Goal: Transaction & Acquisition: Purchase product/service

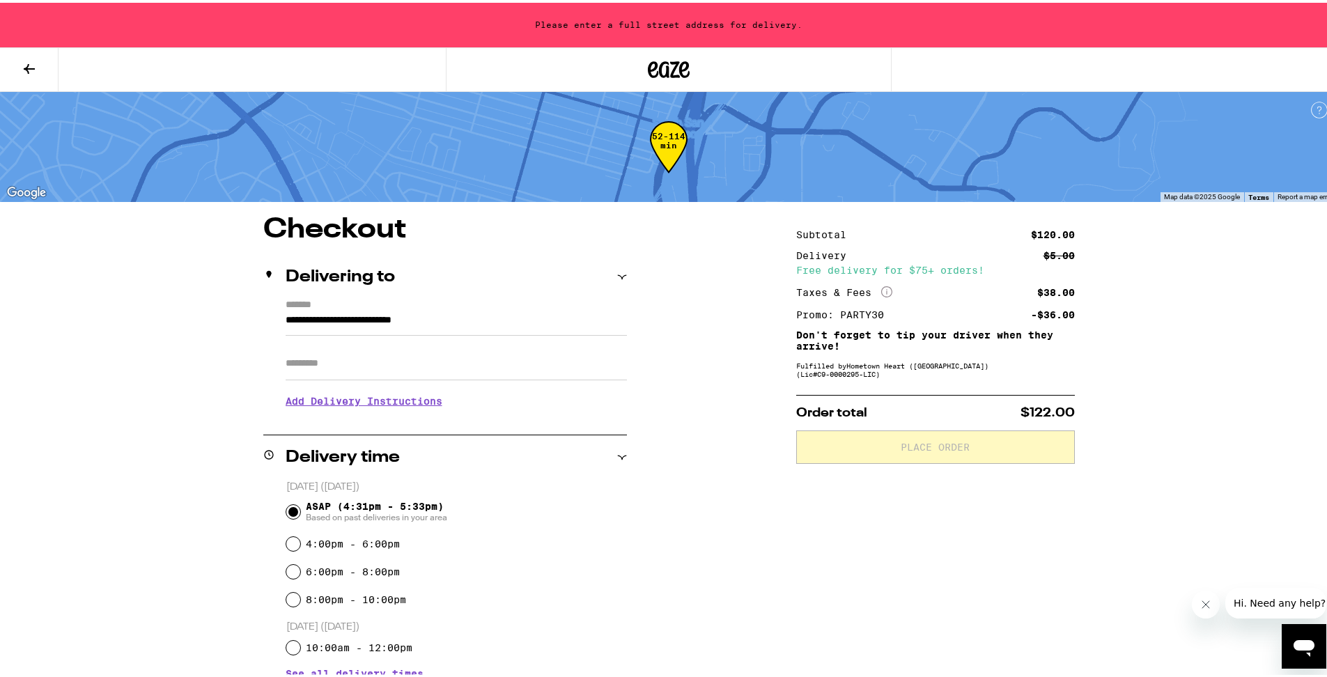
click at [26, 71] on icon at bounding box center [29, 66] width 17 height 17
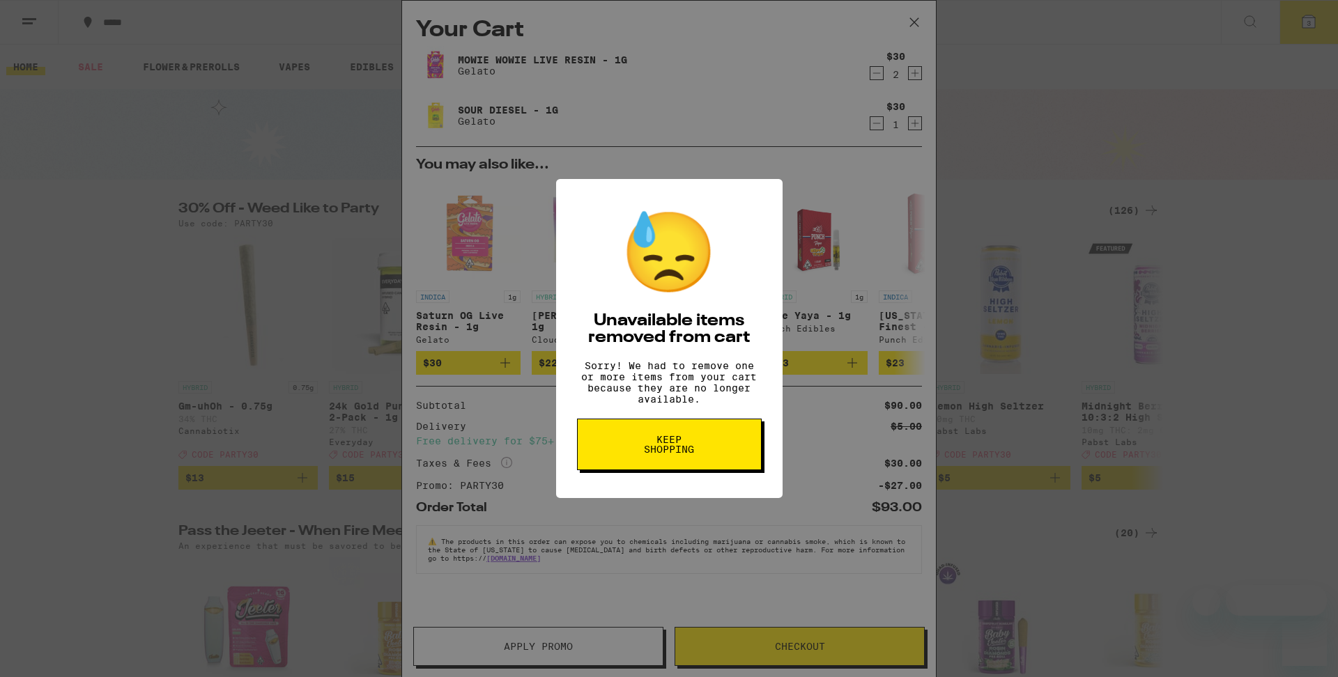
click at [695, 454] on span "Keep Shopping" at bounding box center [669, 445] width 72 height 20
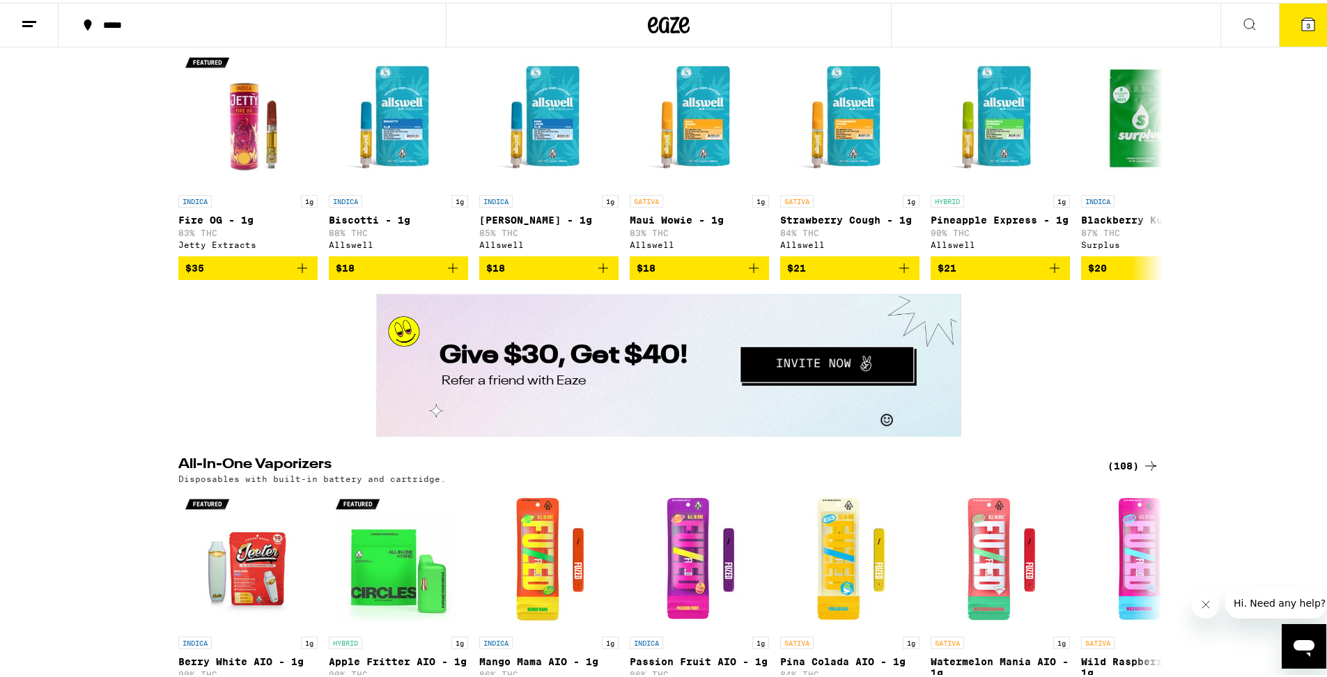
scroll to position [2084, 0]
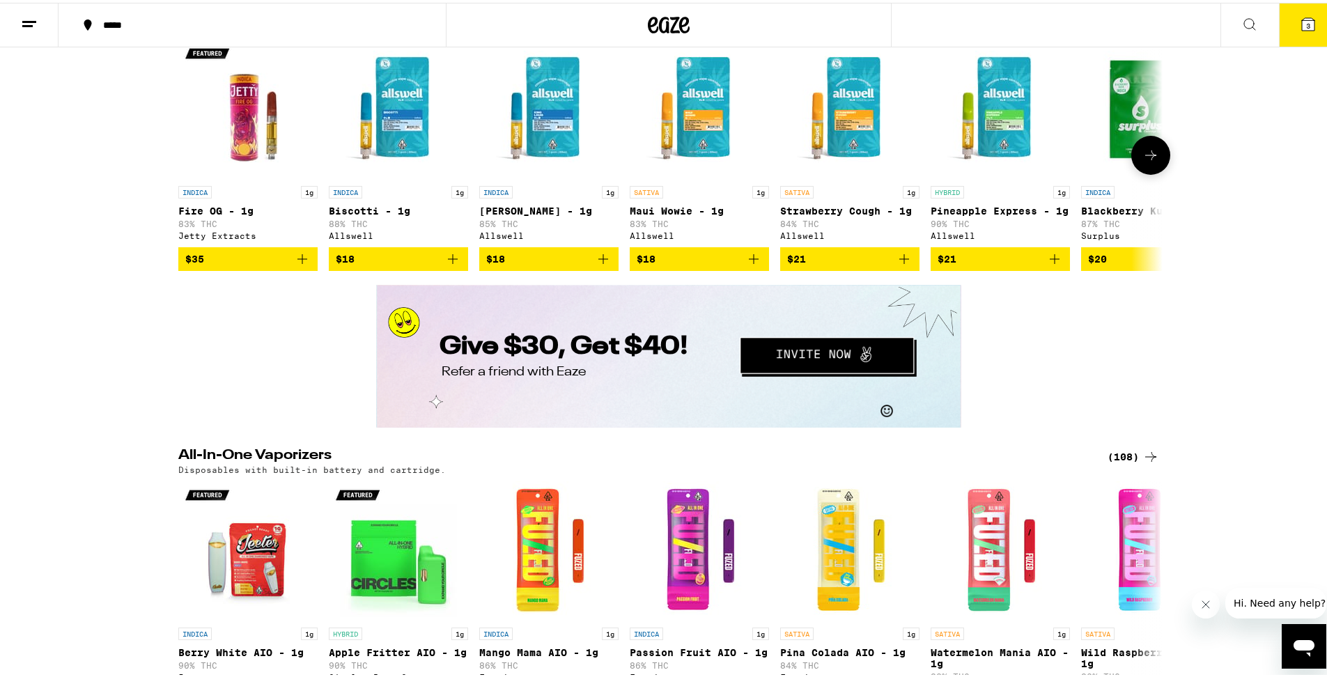
click at [1144, 172] on button at bounding box center [1151, 152] width 39 height 39
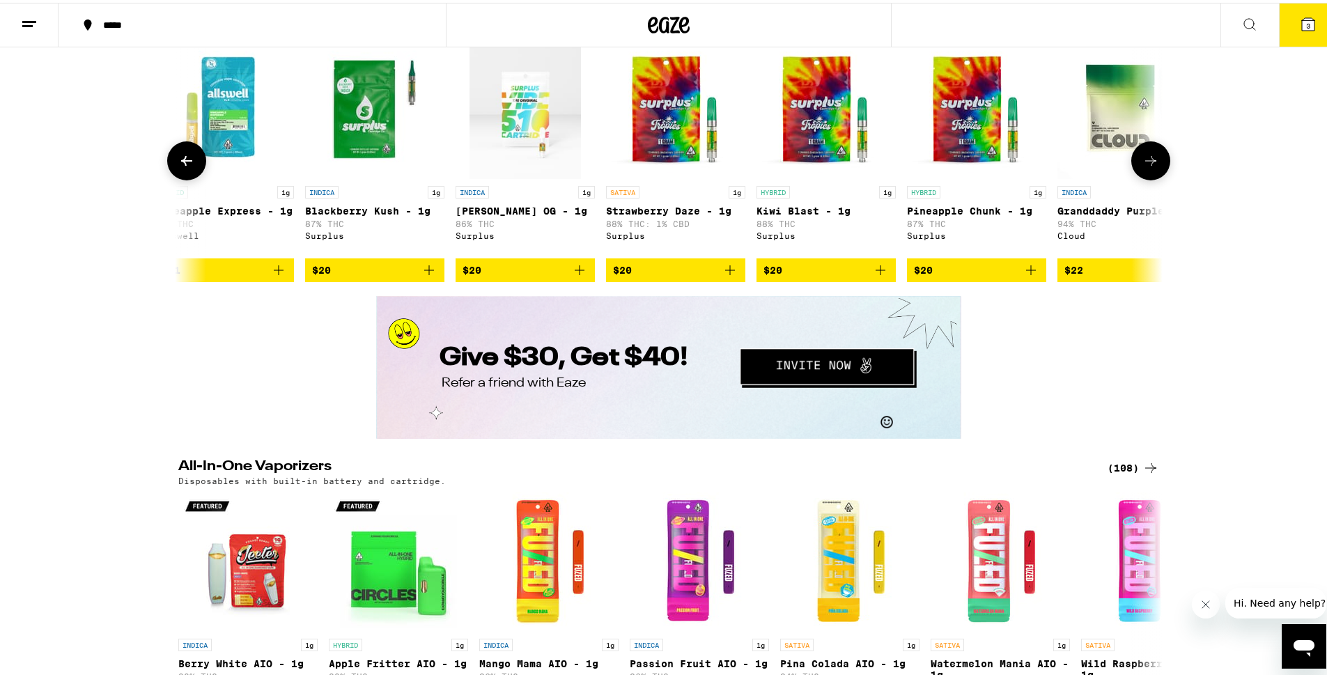
scroll to position [0, 829]
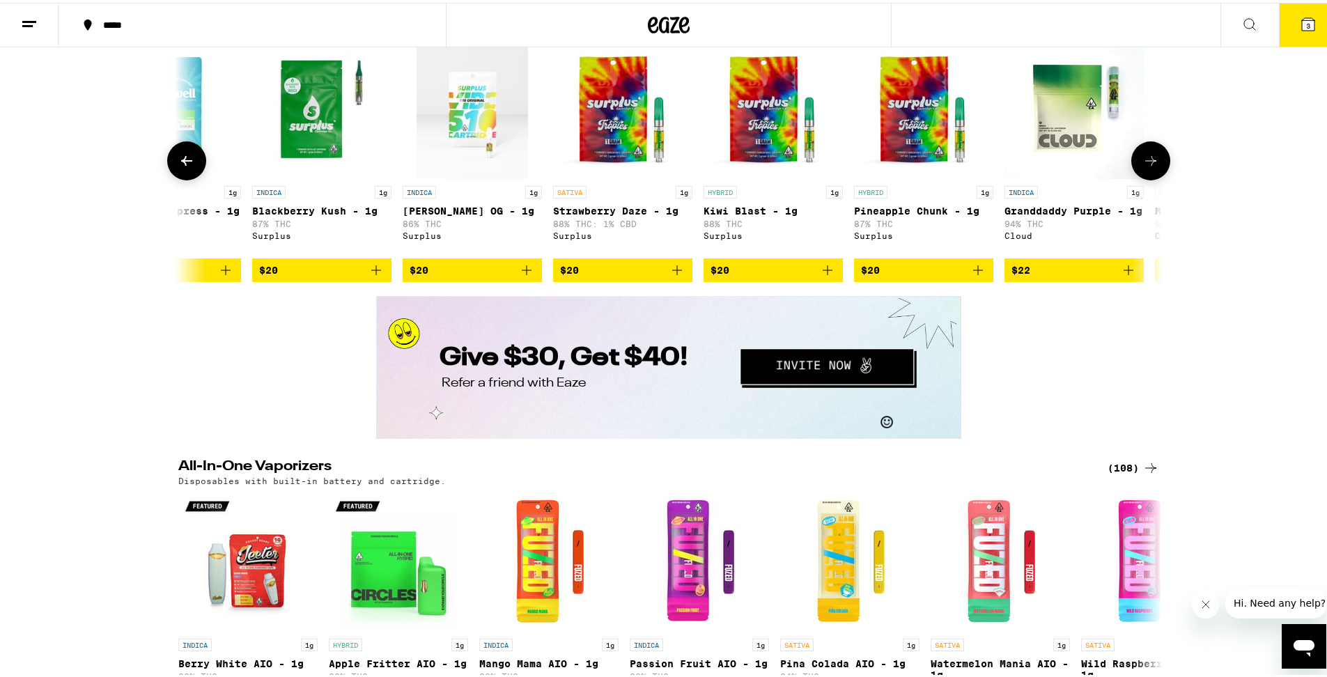
click at [1146, 163] on icon at bounding box center [1150, 158] width 11 height 10
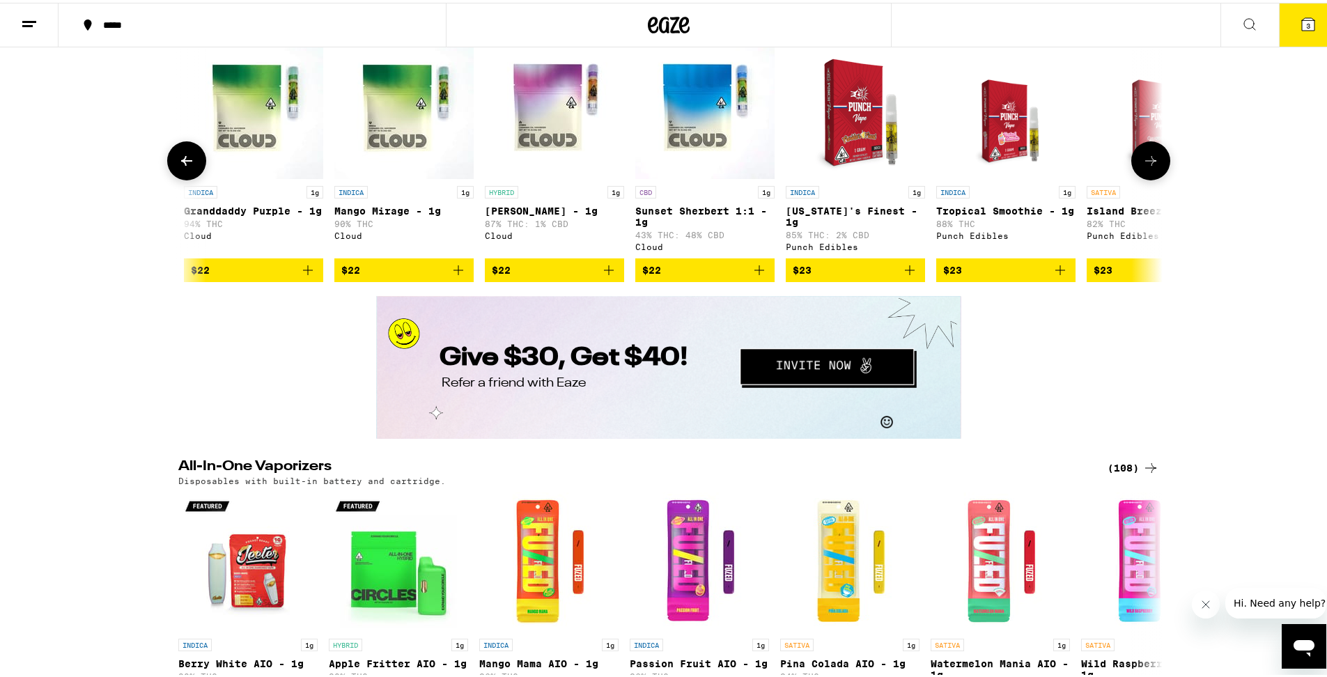
scroll to position [0, 1658]
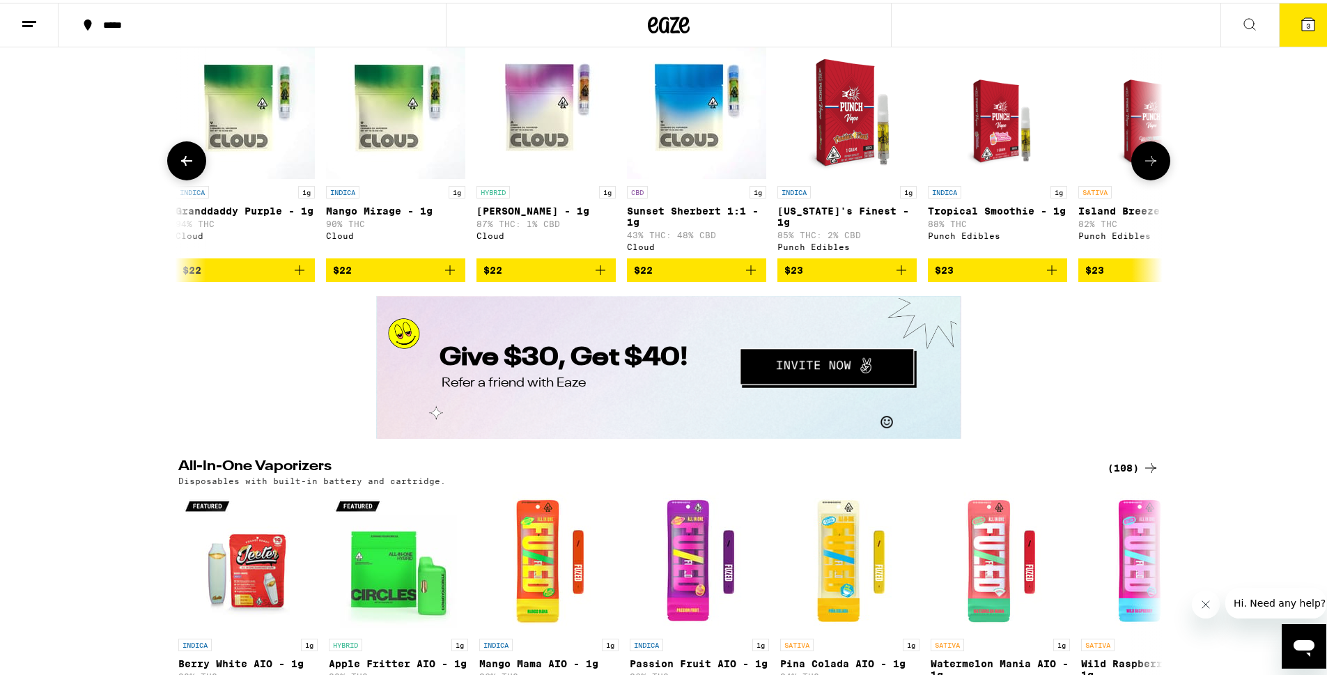
click at [1146, 163] on icon at bounding box center [1150, 158] width 11 height 10
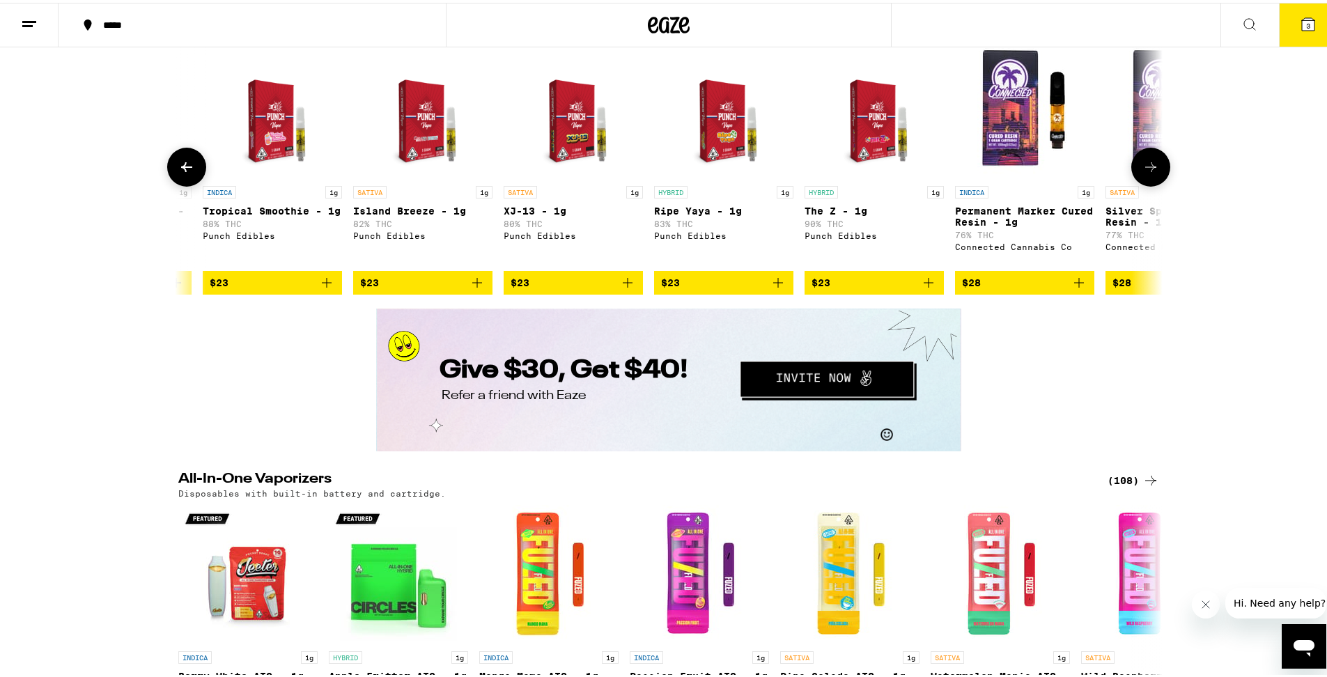
scroll to position [0, 2487]
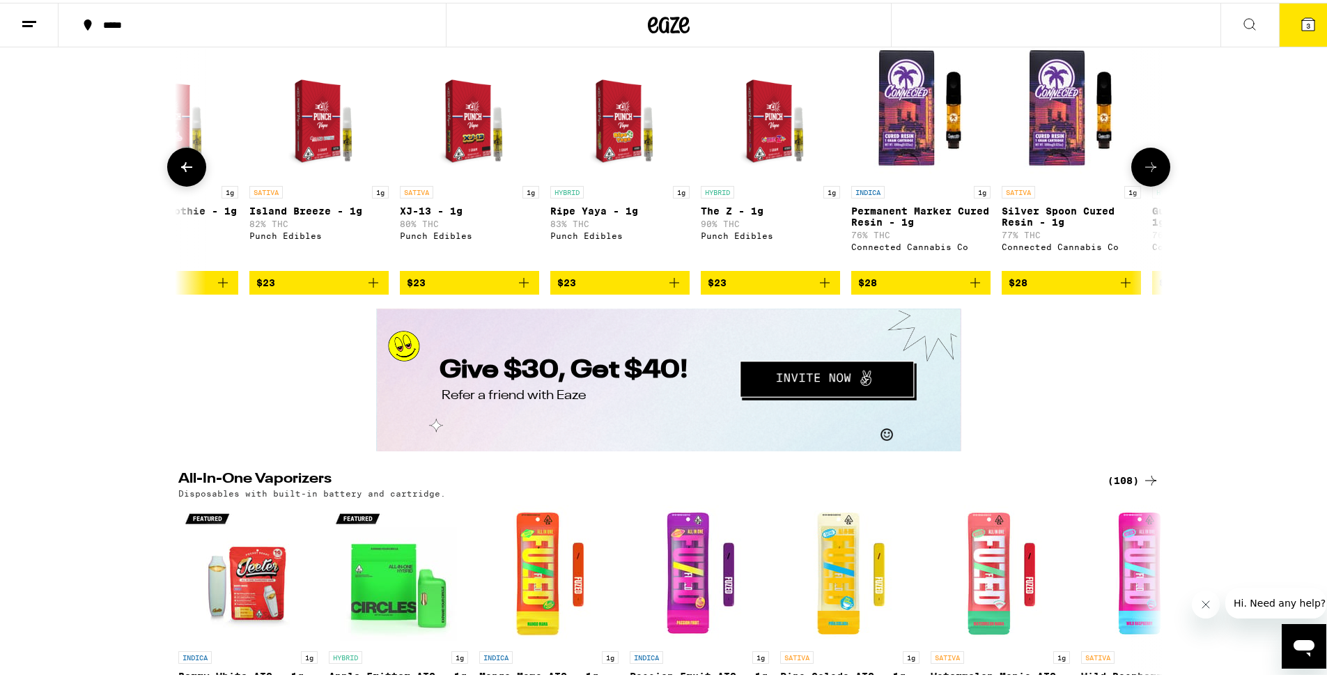
click at [1146, 184] on button at bounding box center [1151, 164] width 39 height 39
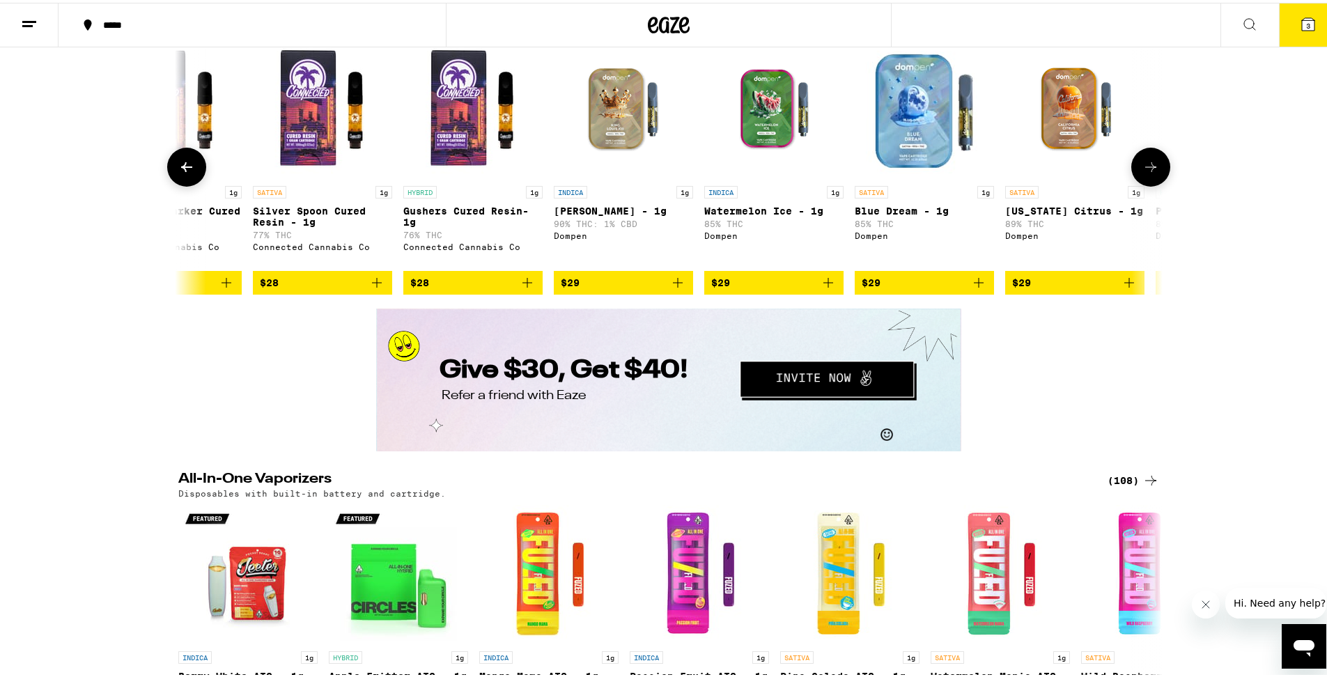
scroll to position [0, 3317]
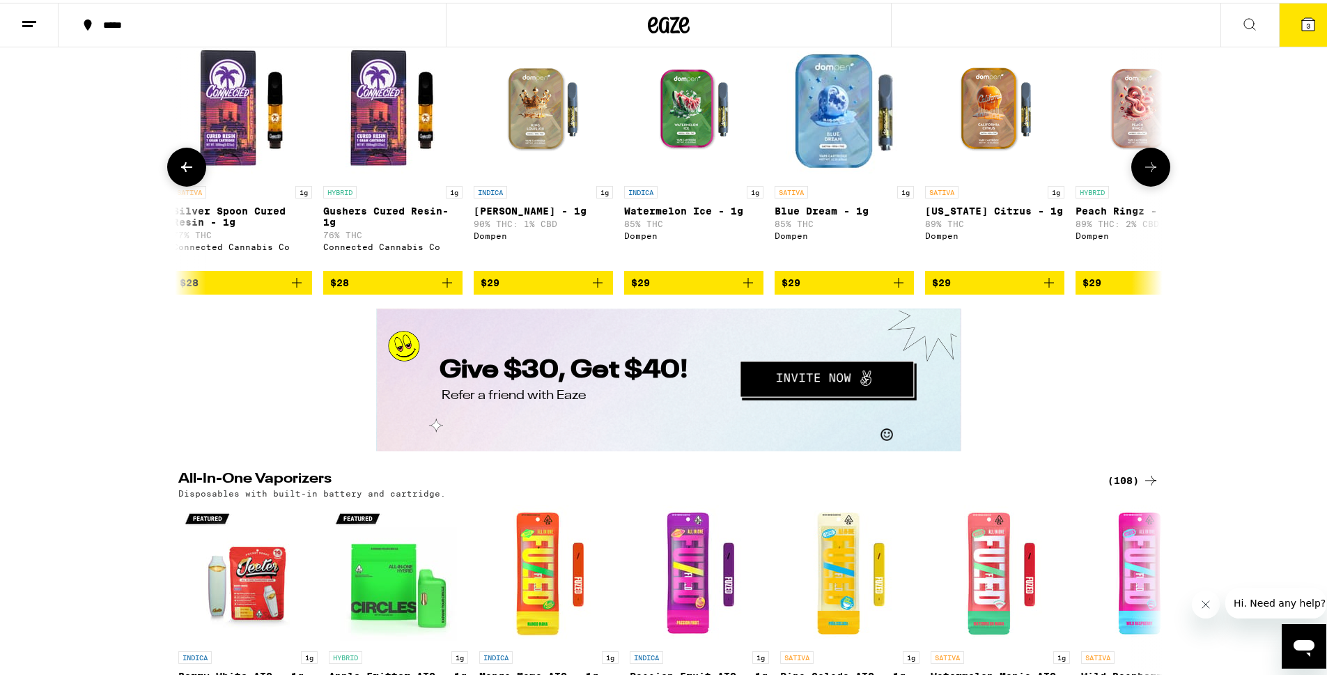
click at [1146, 184] on button at bounding box center [1151, 164] width 39 height 39
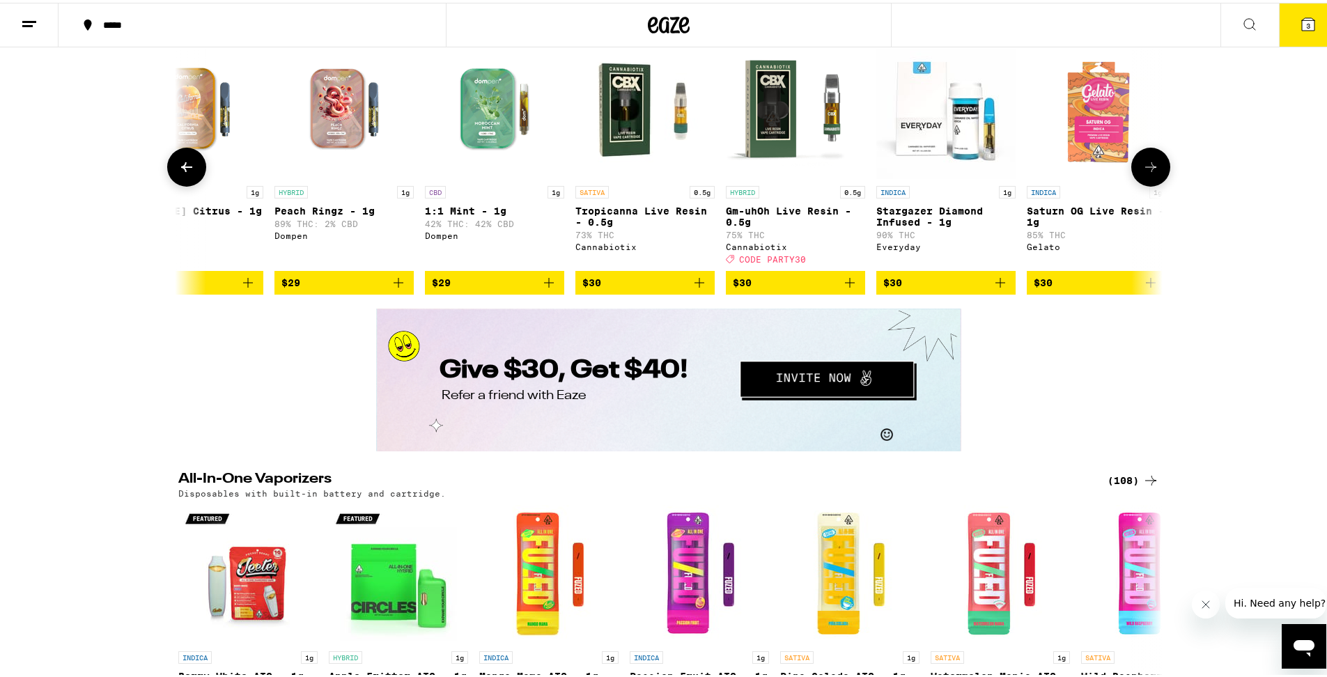
scroll to position [0, 4146]
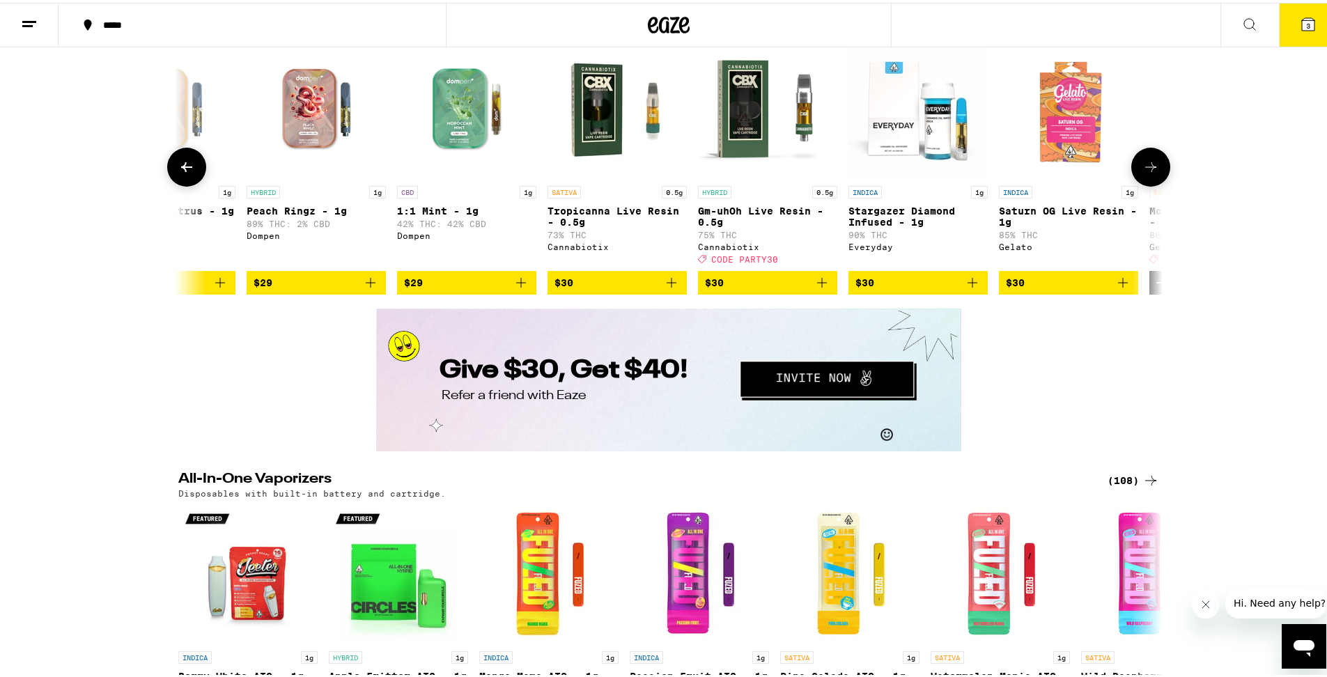
click at [1146, 184] on button at bounding box center [1151, 164] width 39 height 39
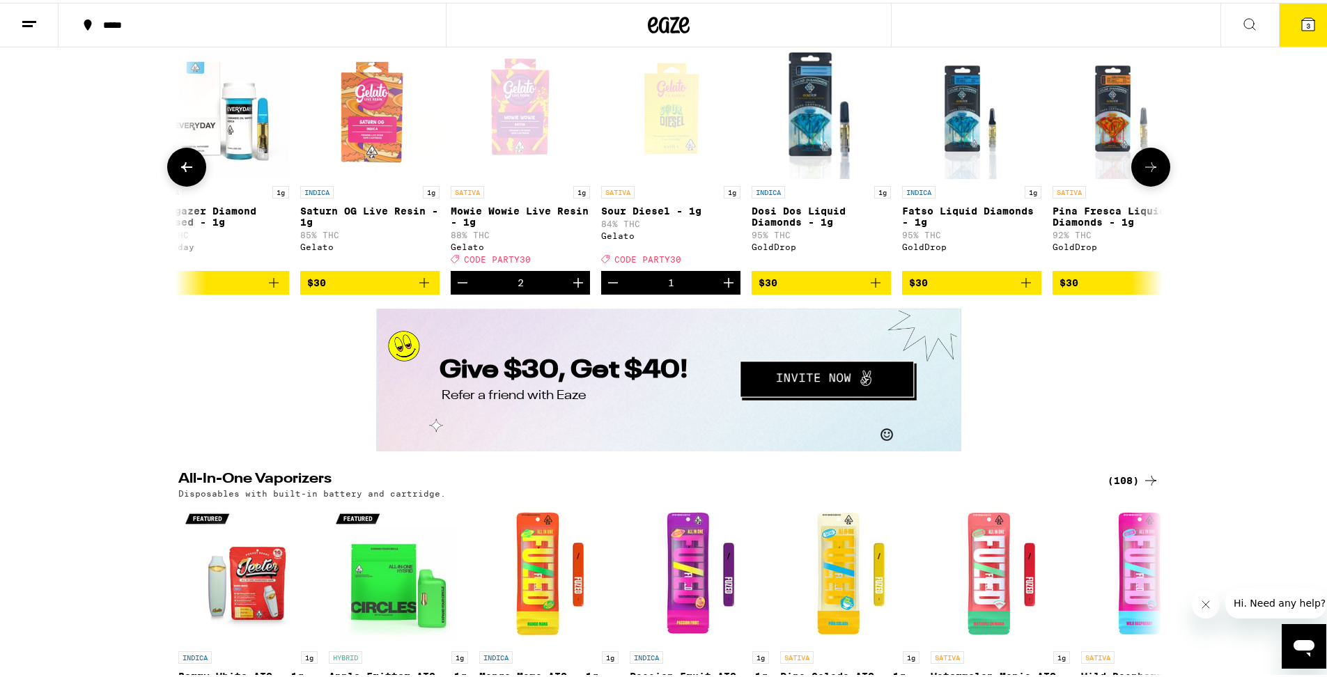
scroll to position [0, 4975]
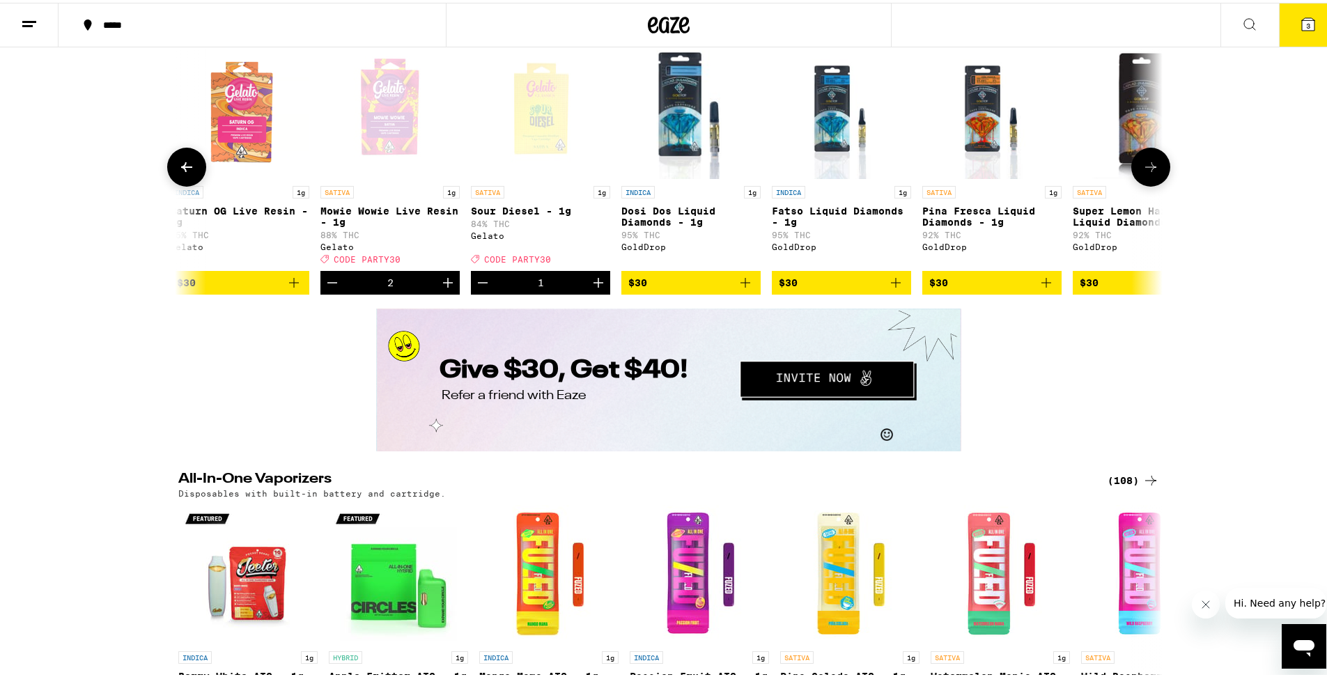
click at [190, 173] on icon at bounding box center [186, 164] width 17 height 17
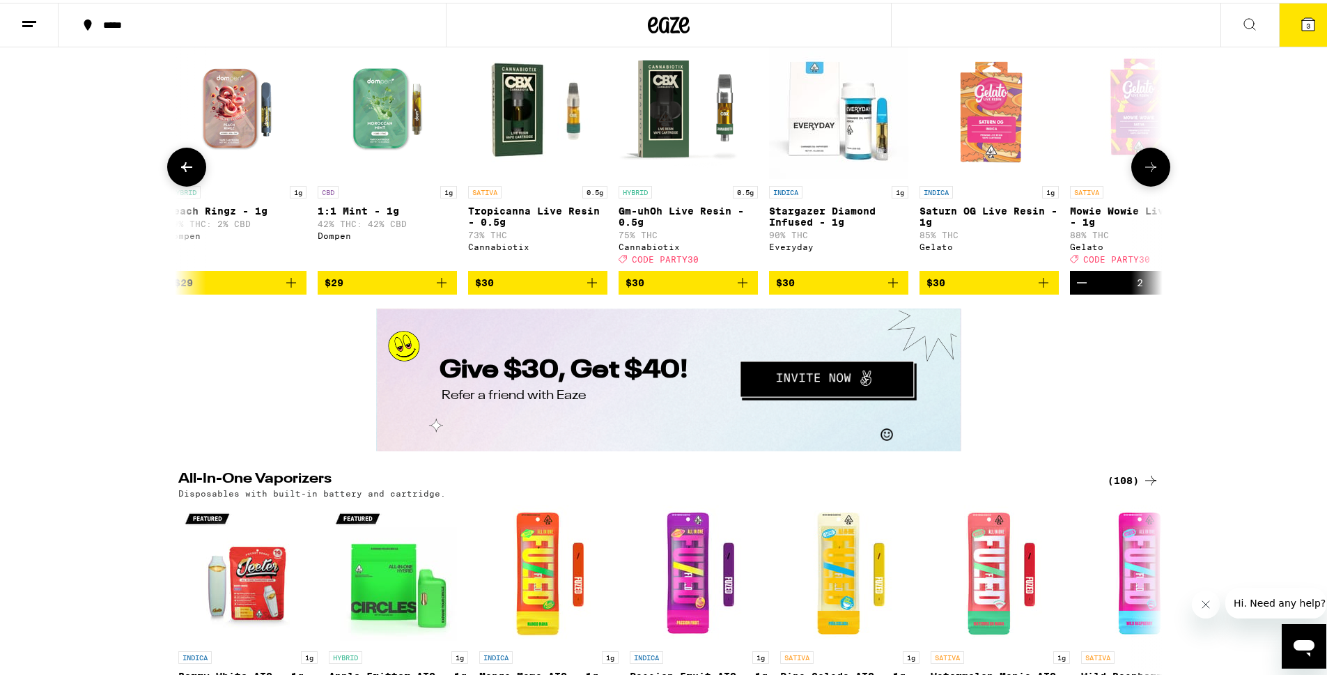
scroll to position [0, 4146]
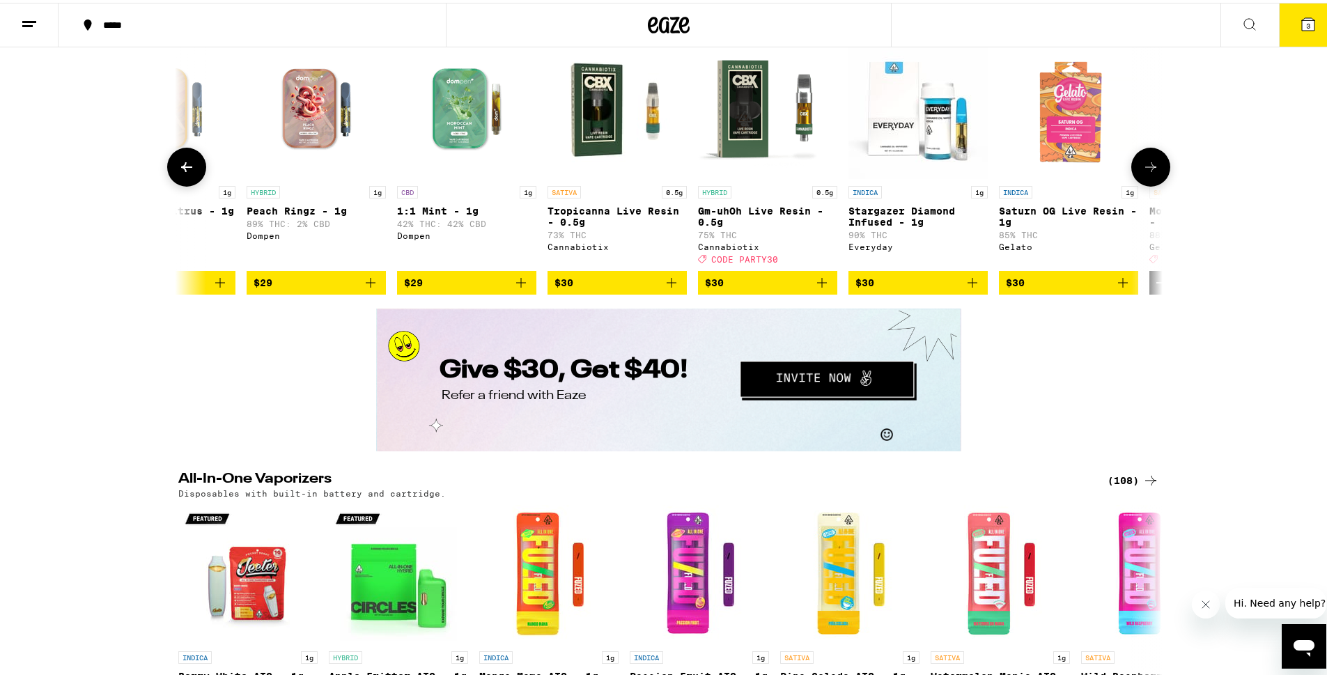
click at [1148, 173] on icon at bounding box center [1151, 164] width 17 height 17
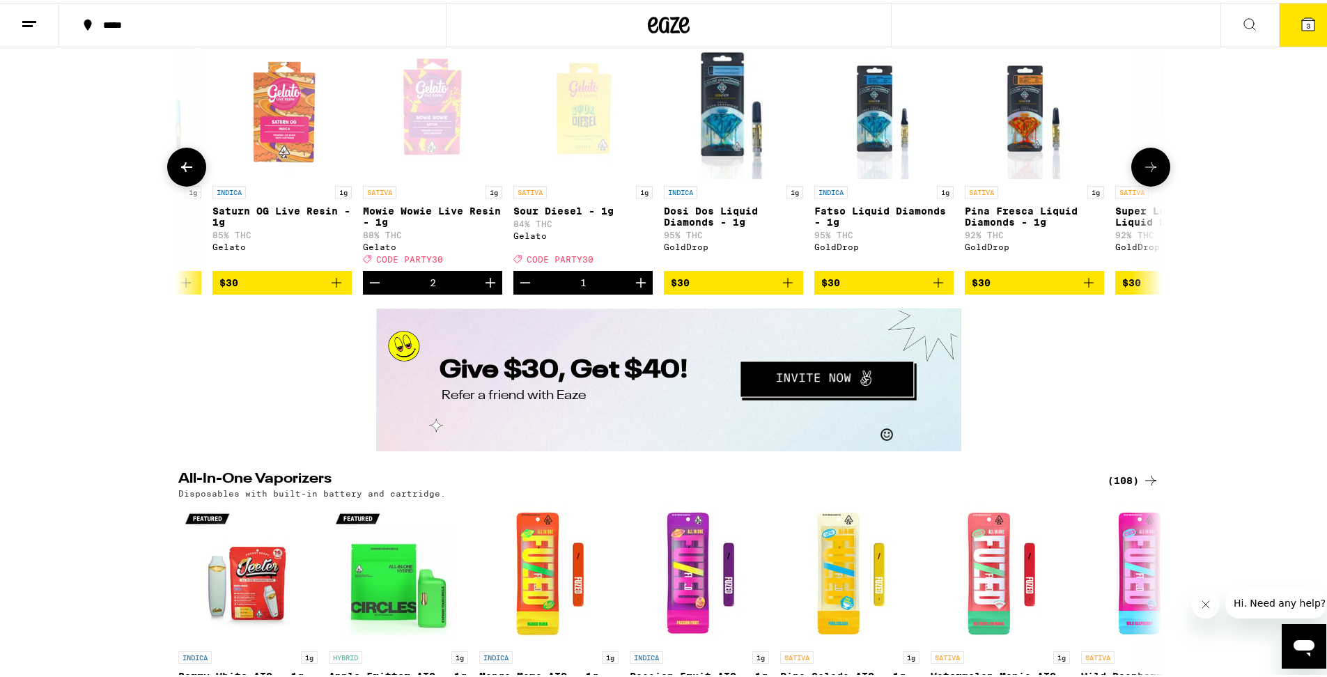
scroll to position [0, 4975]
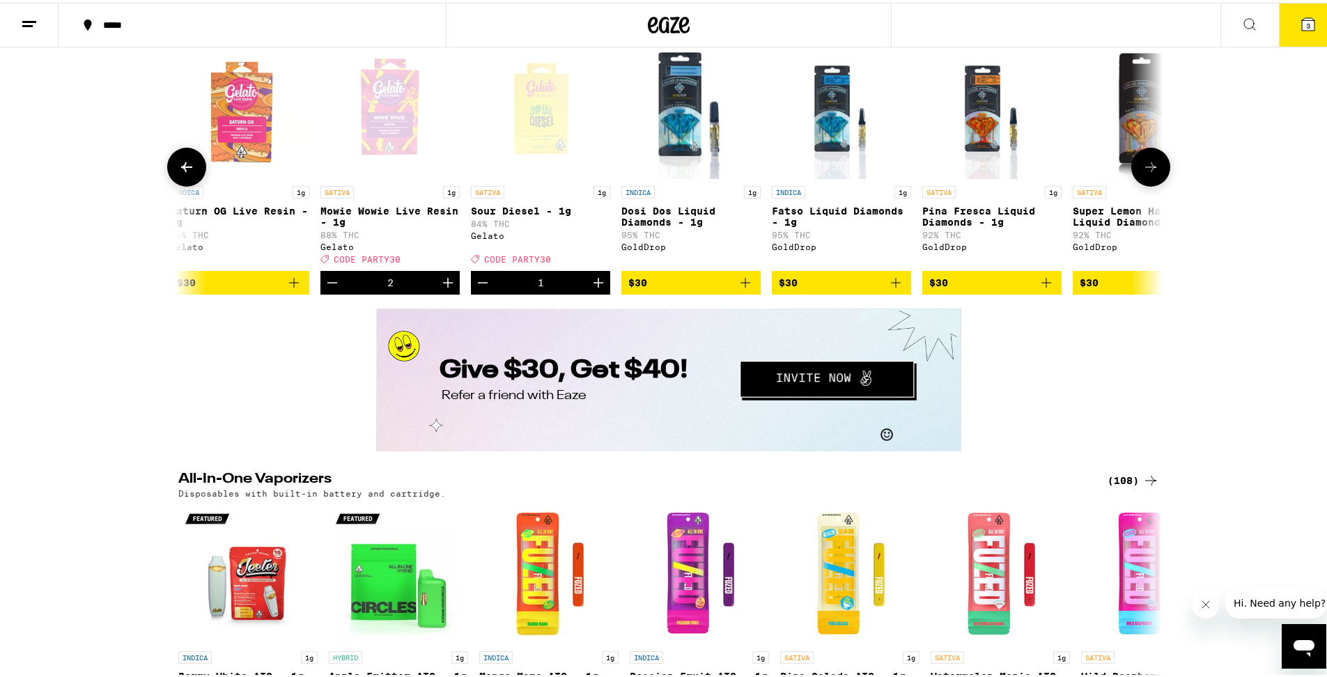
click at [179, 173] on icon at bounding box center [186, 164] width 17 height 17
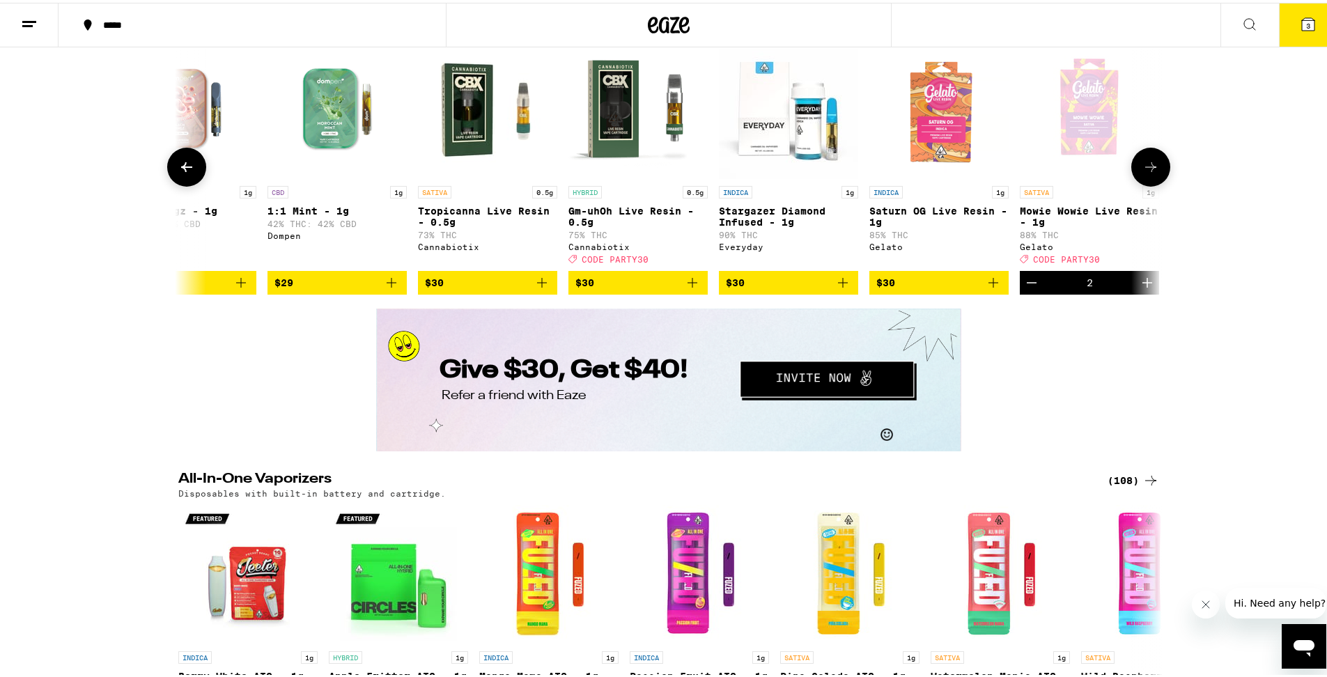
scroll to position [0, 4146]
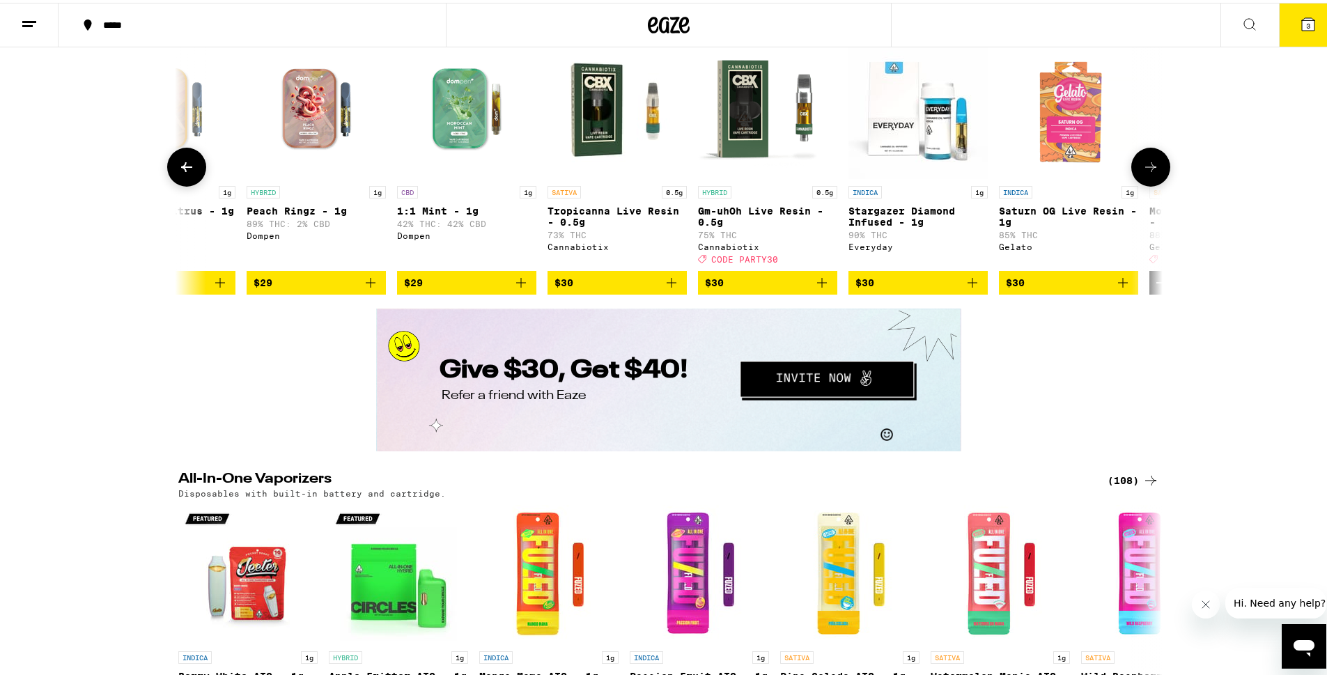
click at [1148, 173] on icon at bounding box center [1151, 164] width 17 height 17
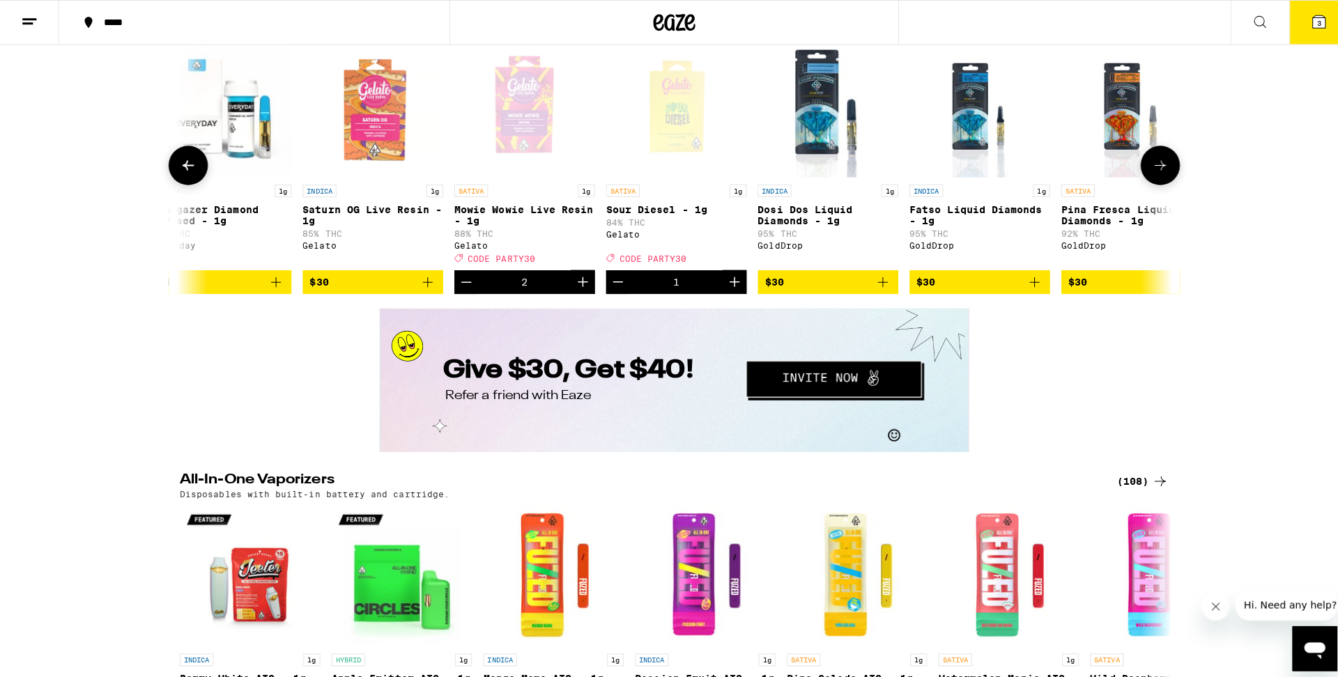
scroll to position [0, 4975]
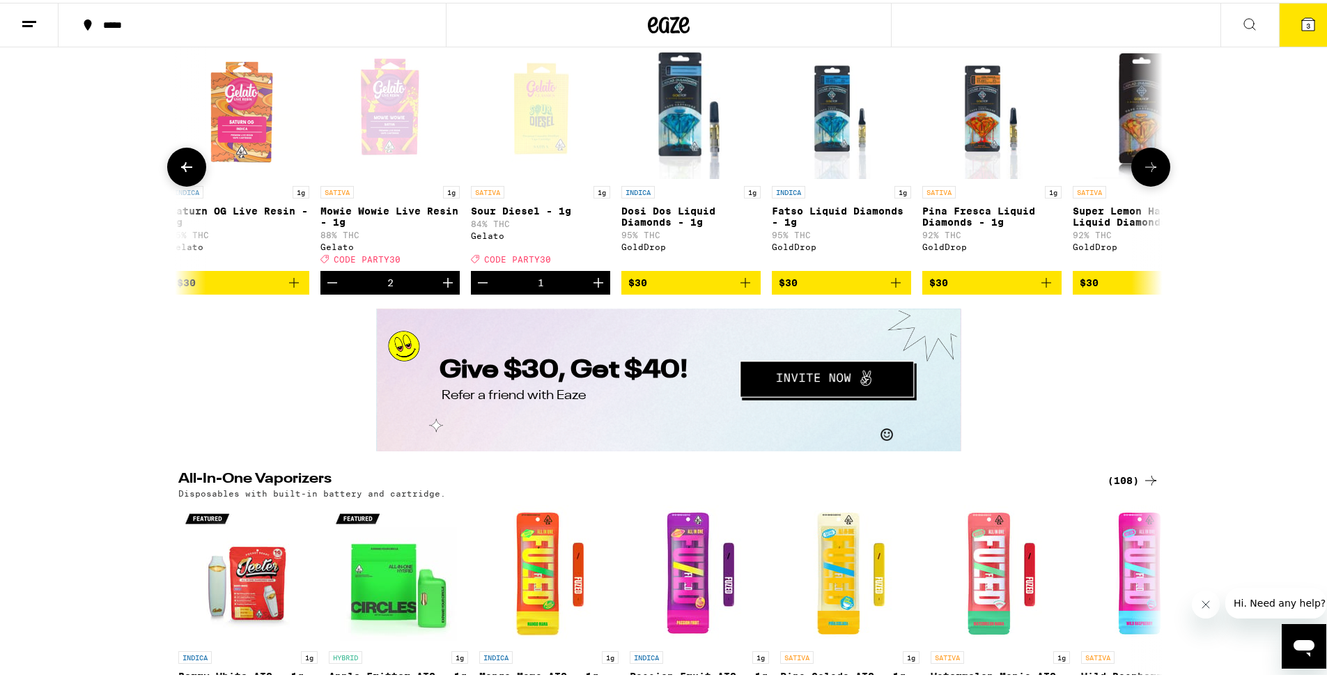
click at [591, 288] on icon "Increment" at bounding box center [598, 280] width 17 height 17
click at [1305, 25] on icon at bounding box center [1308, 21] width 17 height 17
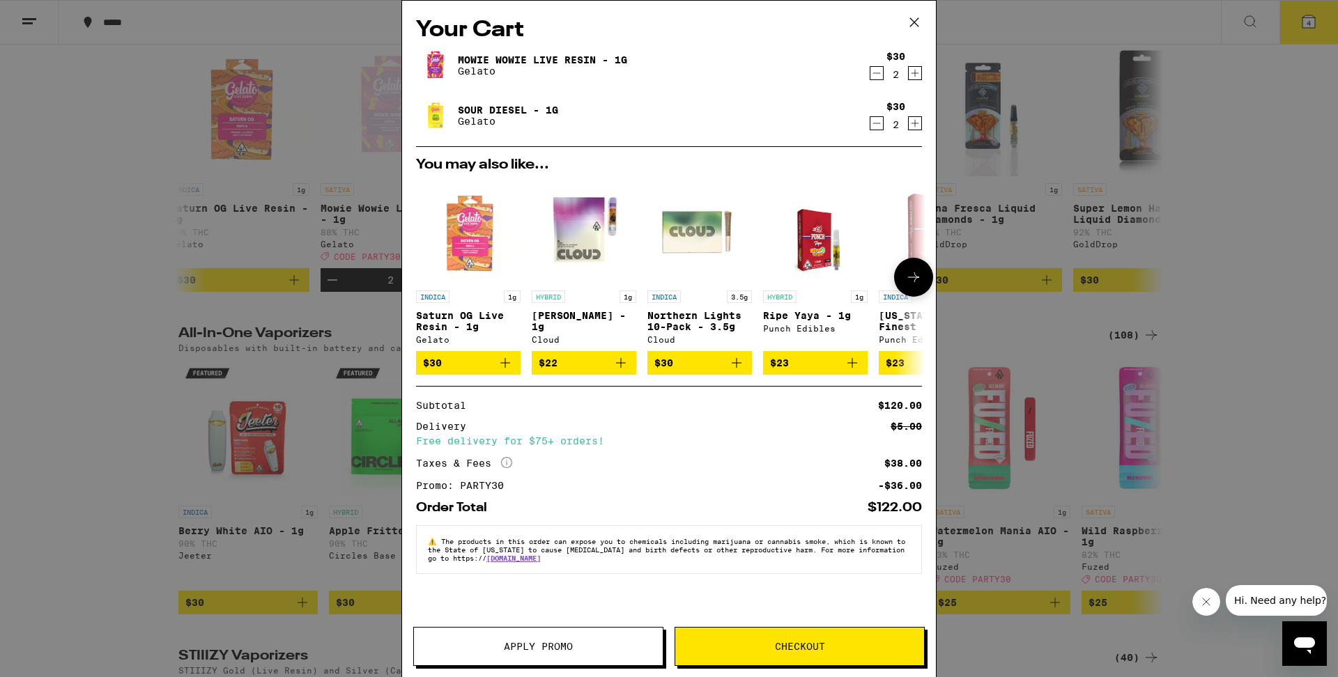
click at [507, 371] on icon "Add to bag" at bounding box center [505, 363] width 17 height 17
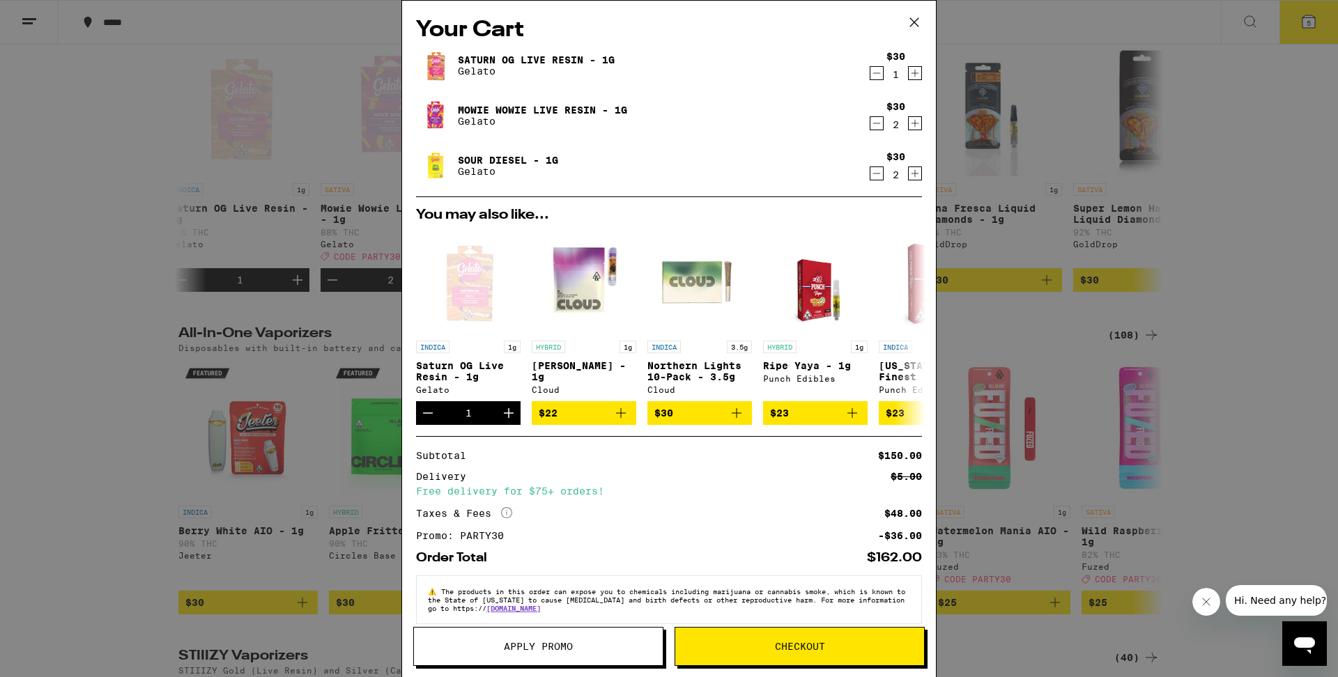
click at [739, 649] on span "Checkout" at bounding box center [799, 647] width 249 height 10
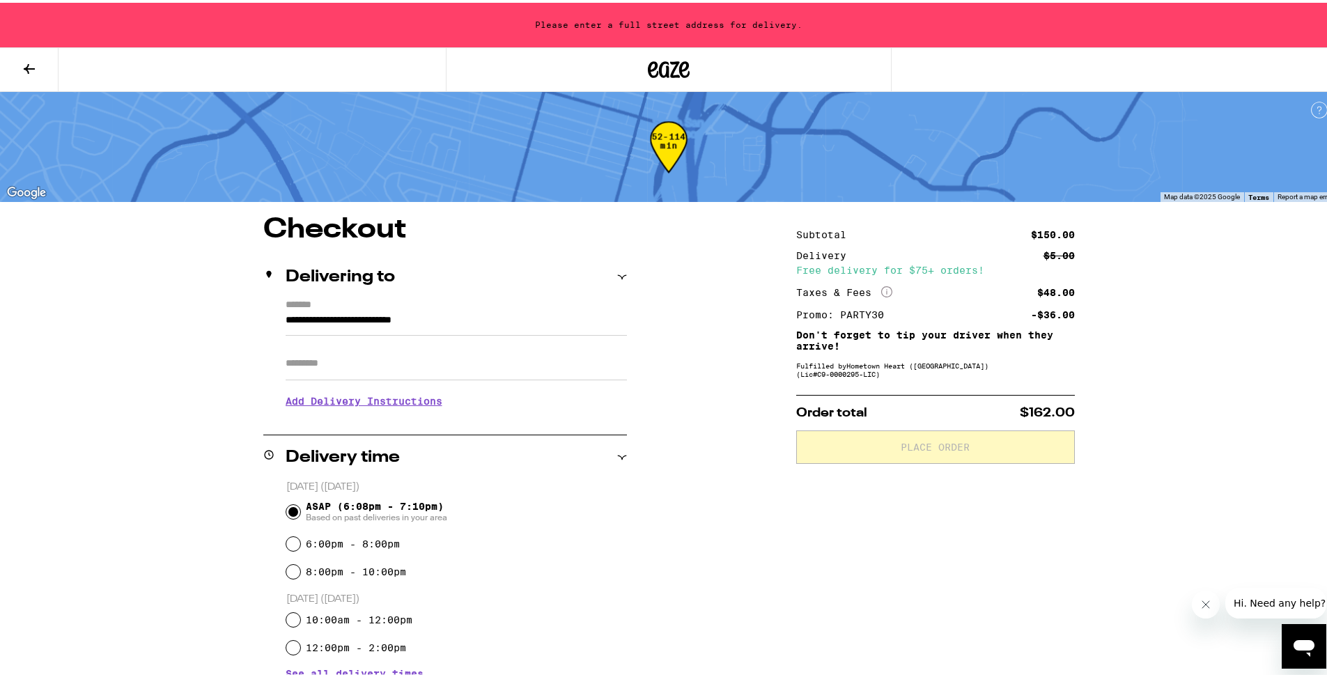
click at [22, 72] on icon at bounding box center [29, 66] width 17 height 17
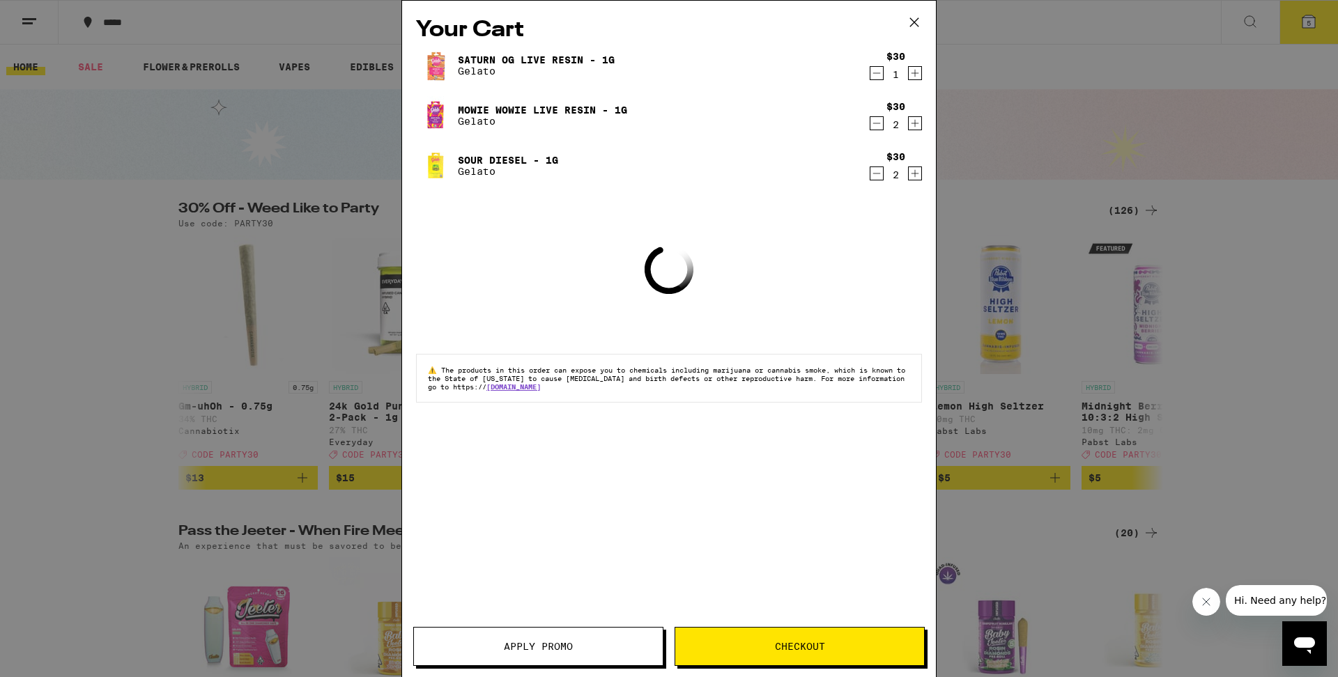
click at [877, 176] on icon "Decrement" at bounding box center [876, 173] width 13 height 17
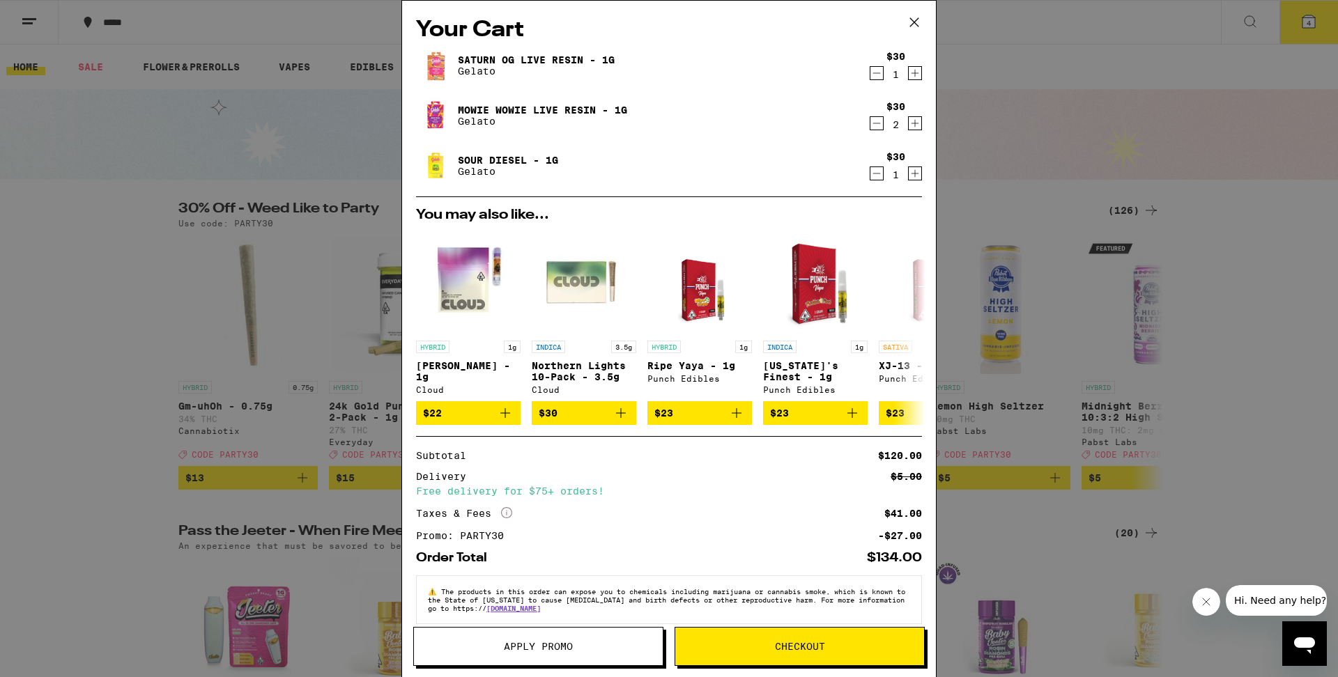
click at [781, 634] on button "Checkout" at bounding box center [799, 646] width 250 height 39
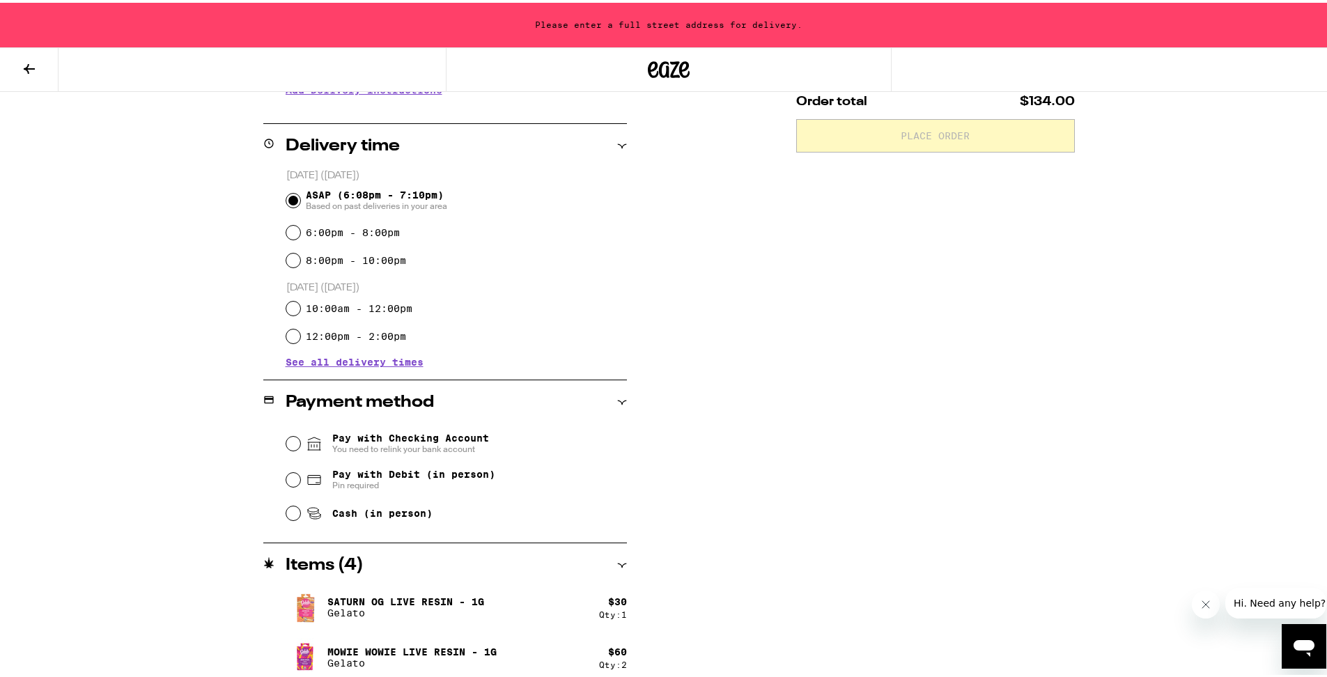
scroll to position [371, 0]
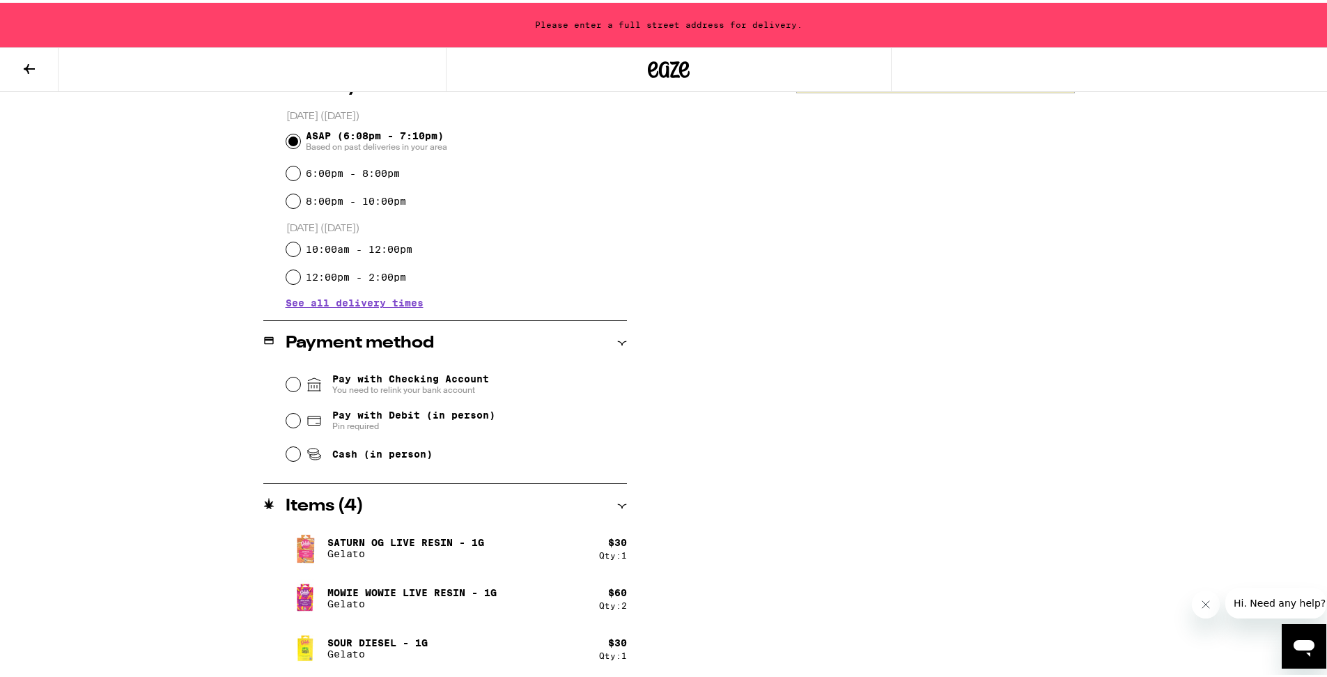
click at [33, 69] on icon at bounding box center [29, 66] width 17 height 17
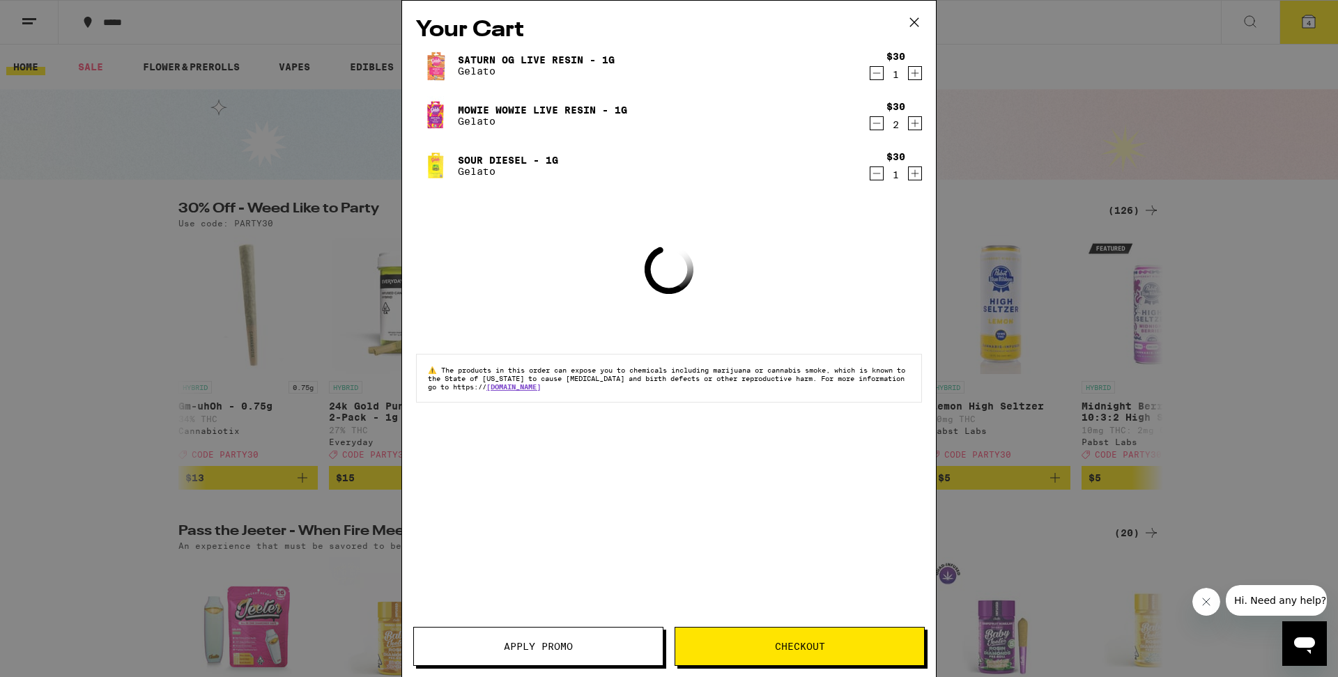
click at [914, 21] on icon at bounding box center [914, 22] width 21 height 21
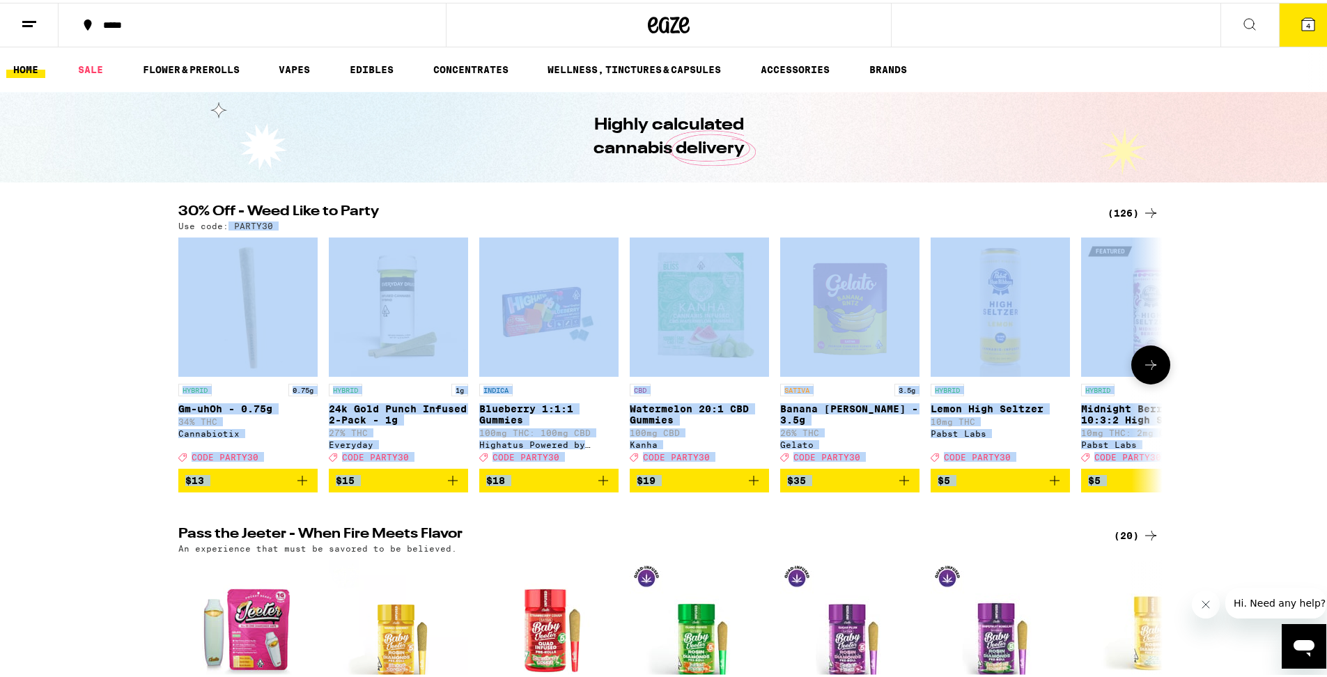
drag, startPoint x: 132, startPoint y: 502, endPoint x: 222, endPoint y: 227, distance: 289.1
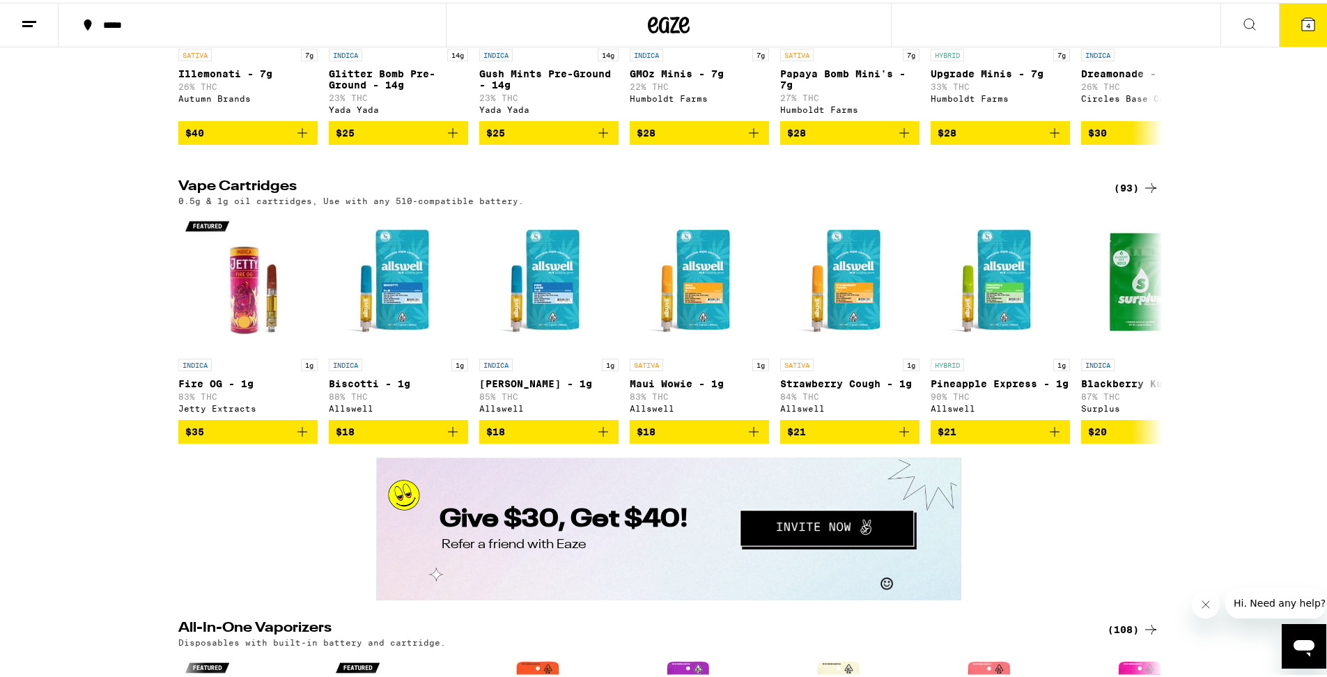
scroll to position [1848, 0]
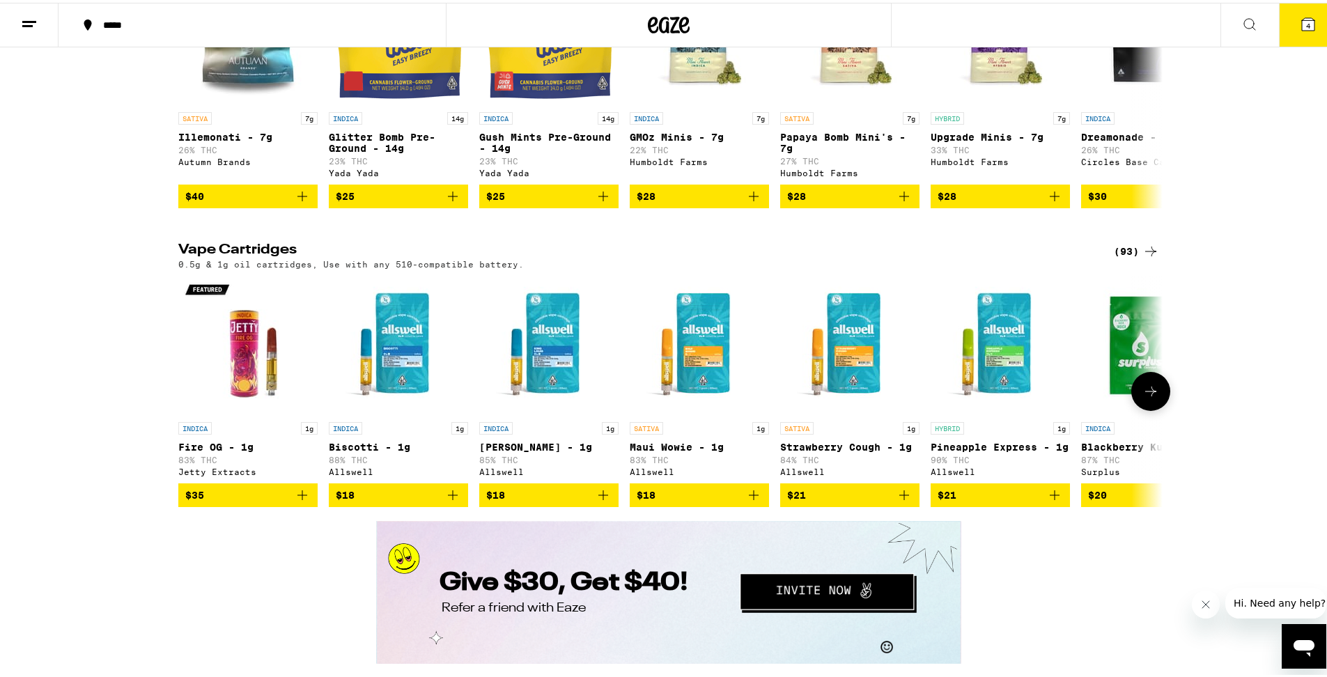
click at [1143, 397] on icon at bounding box center [1151, 388] width 17 height 17
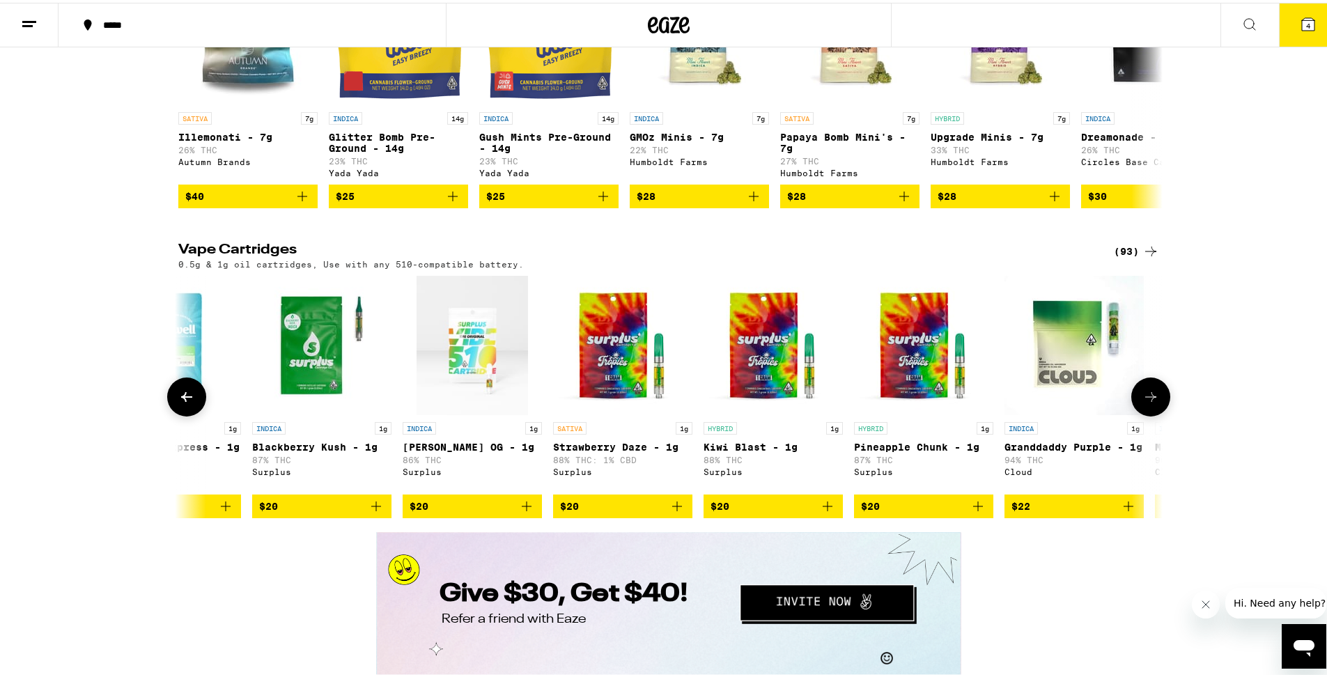
click at [1143, 403] on icon at bounding box center [1151, 394] width 17 height 17
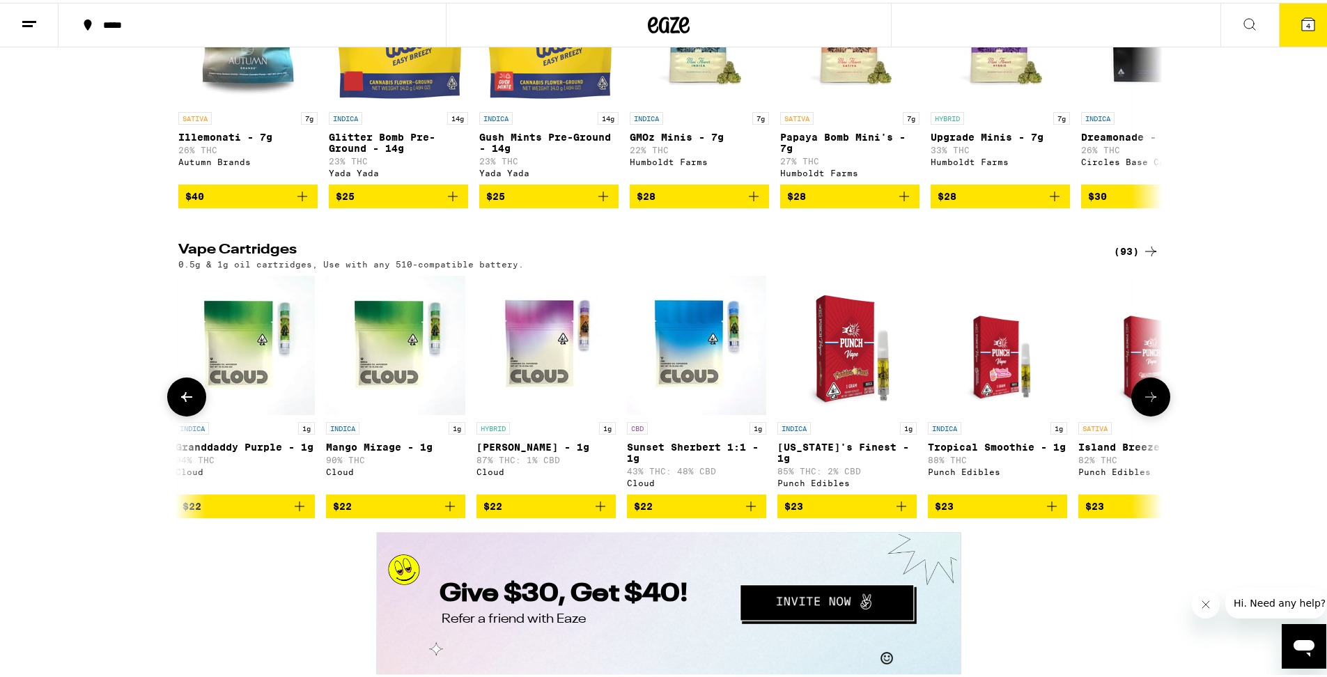
click at [1143, 403] on icon at bounding box center [1151, 394] width 17 height 17
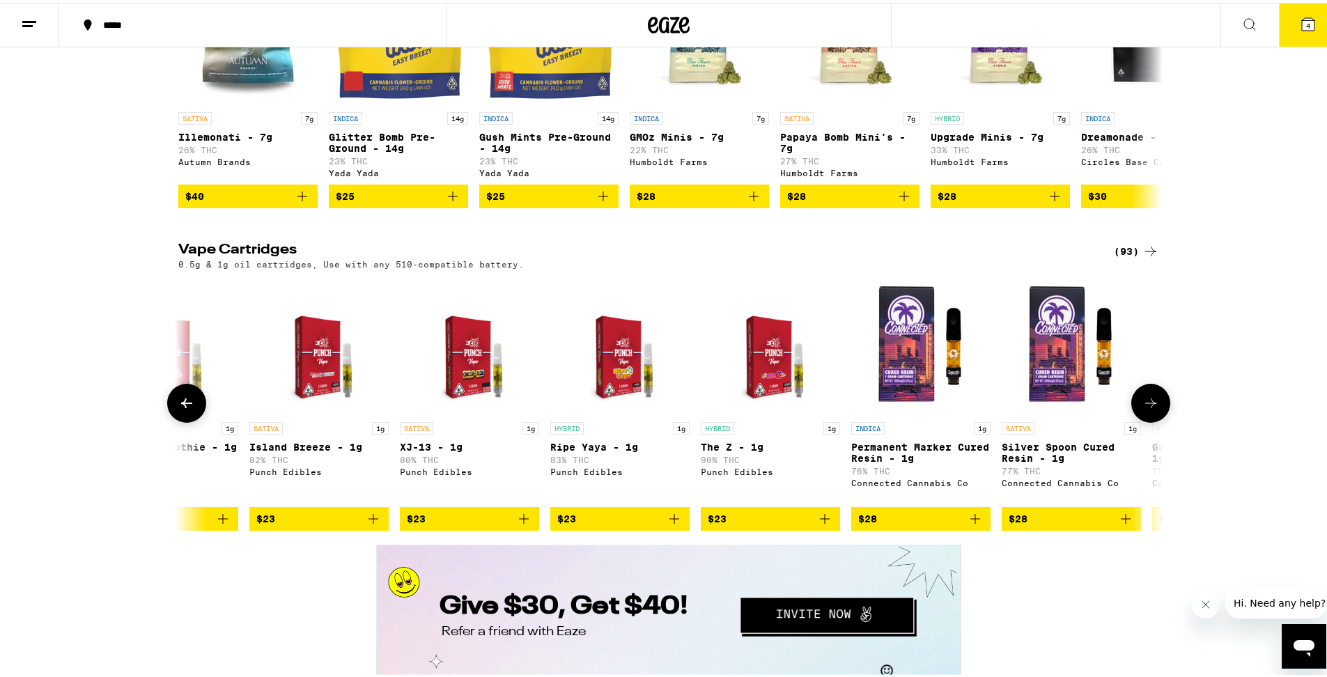
click at [1141, 420] on button at bounding box center [1151, 400] width 39 height 39
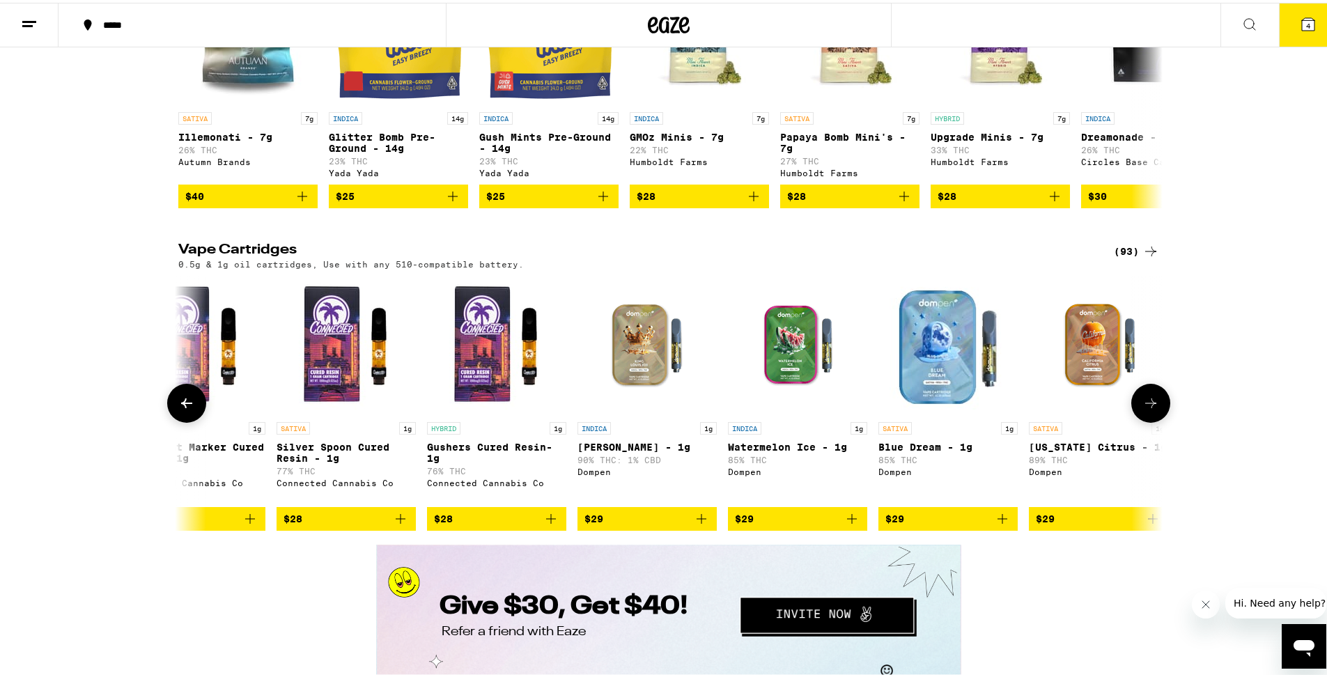
scroll to position [0, 3317]
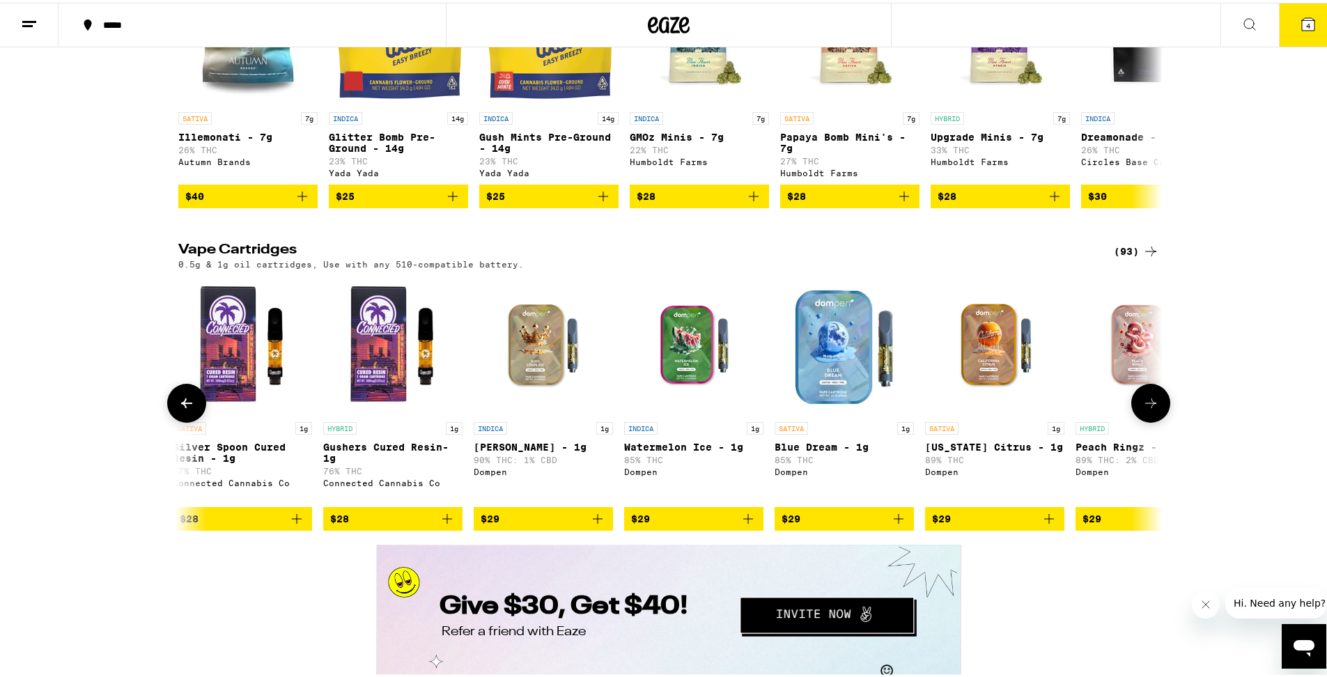
click at [1141, 420] on button at bounding box center [1151, 400] width 39 height 39
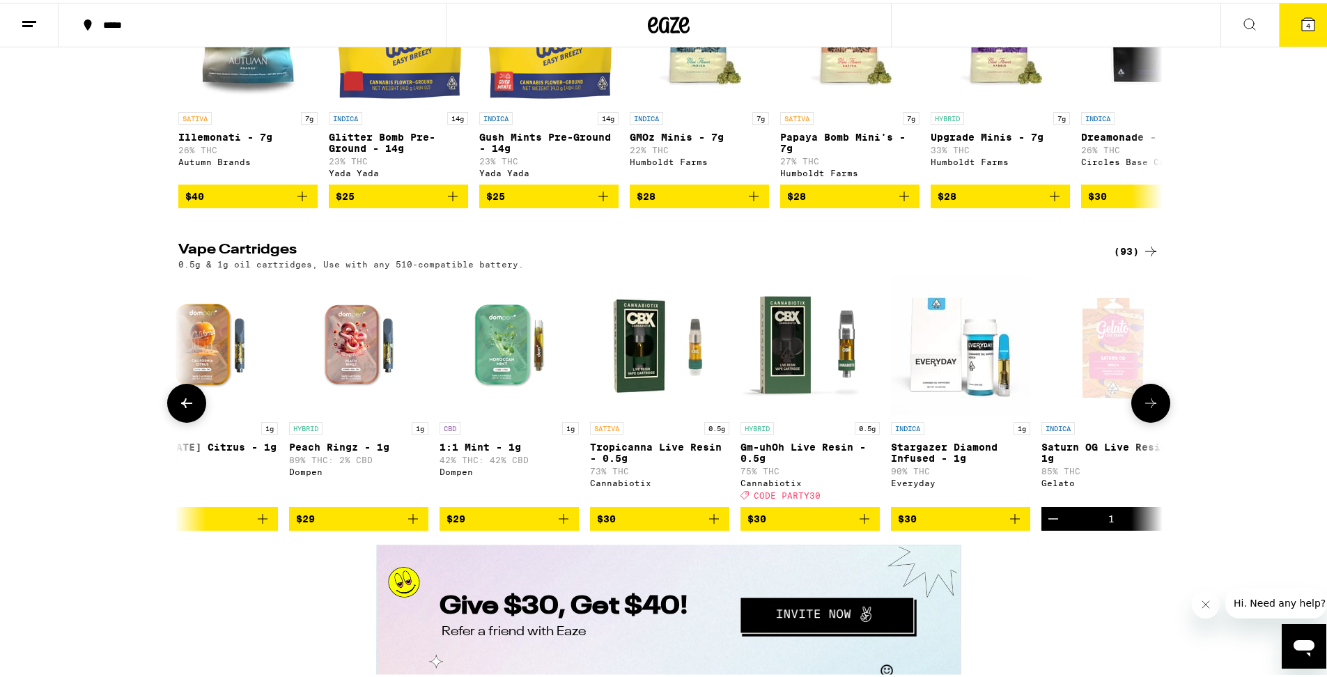
scroll to position [0, 4146]
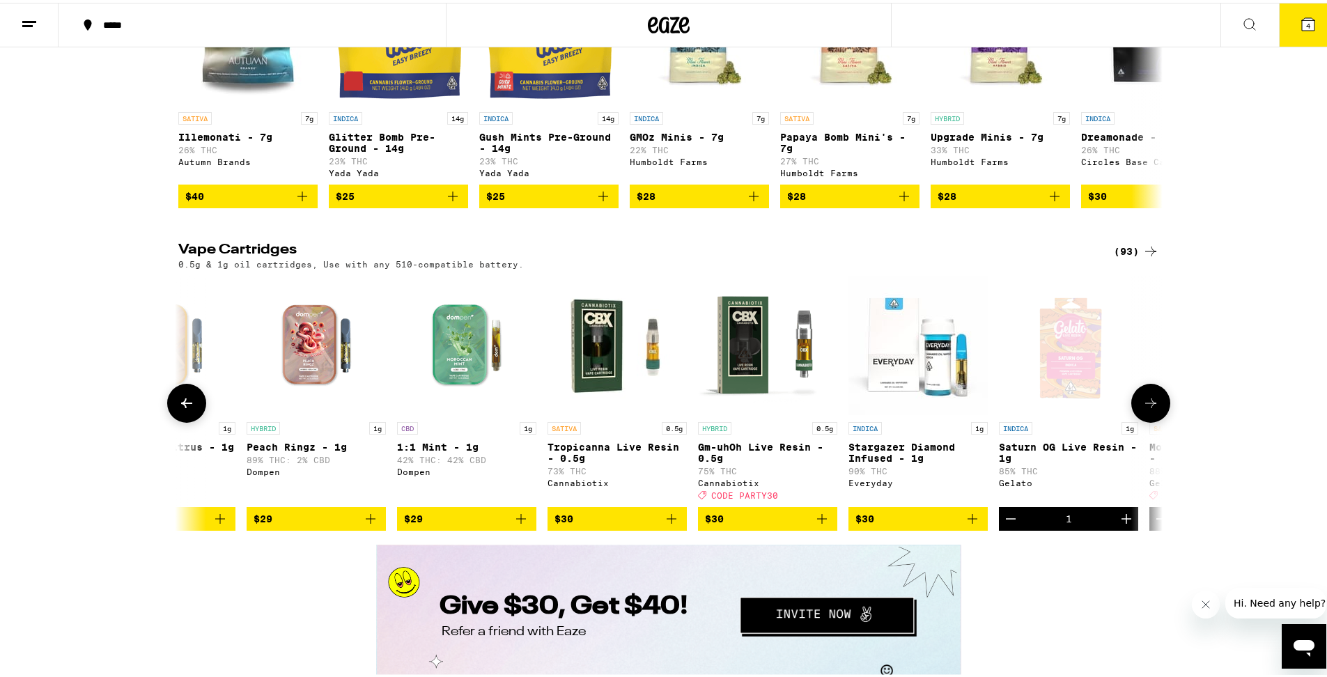
click at [1141, 420] on button at bounding box center [1151, 400] width 39 height 39
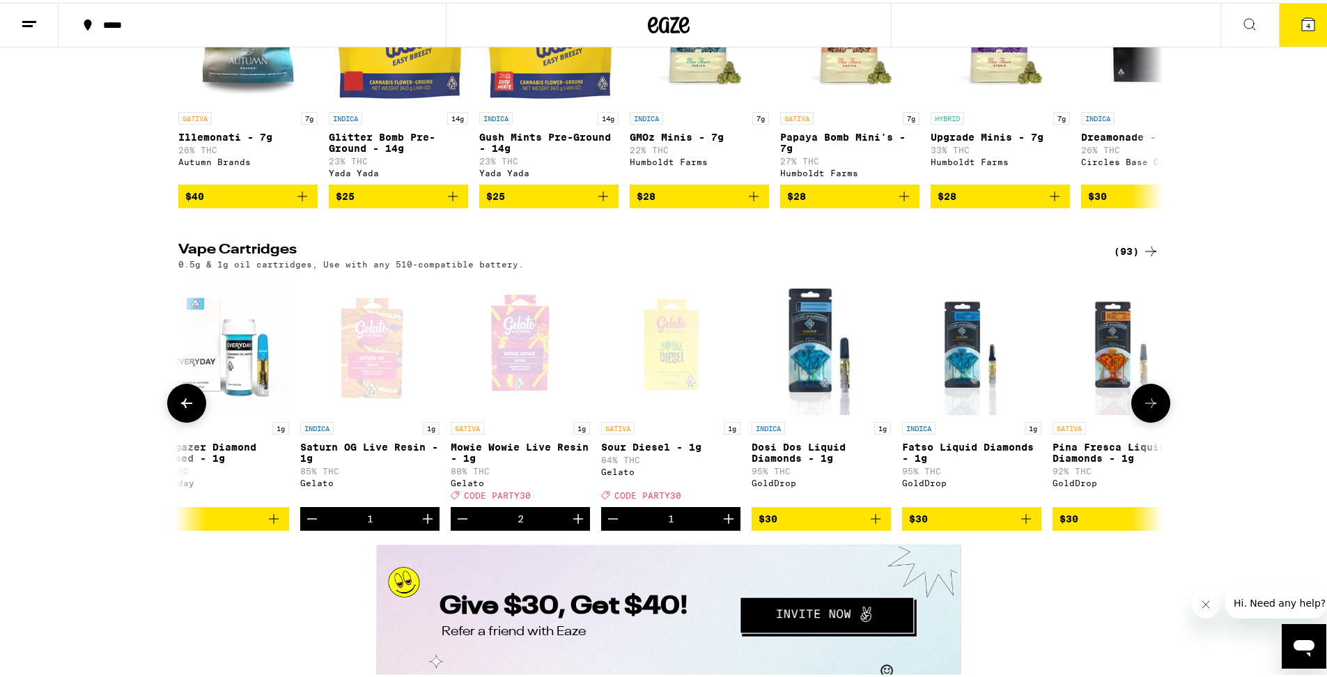
scroll to position [0, 4975]
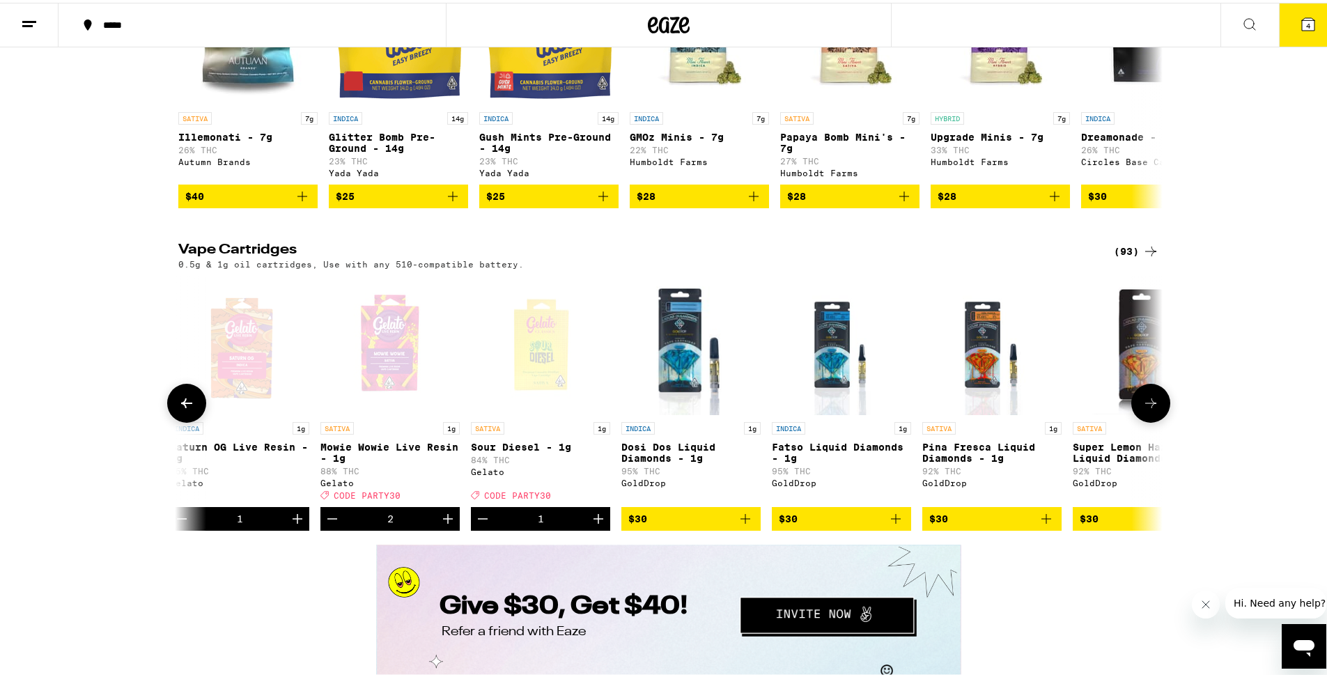
click at [185, 409] on icon at bounding box center [186, 400] width 17 height 17
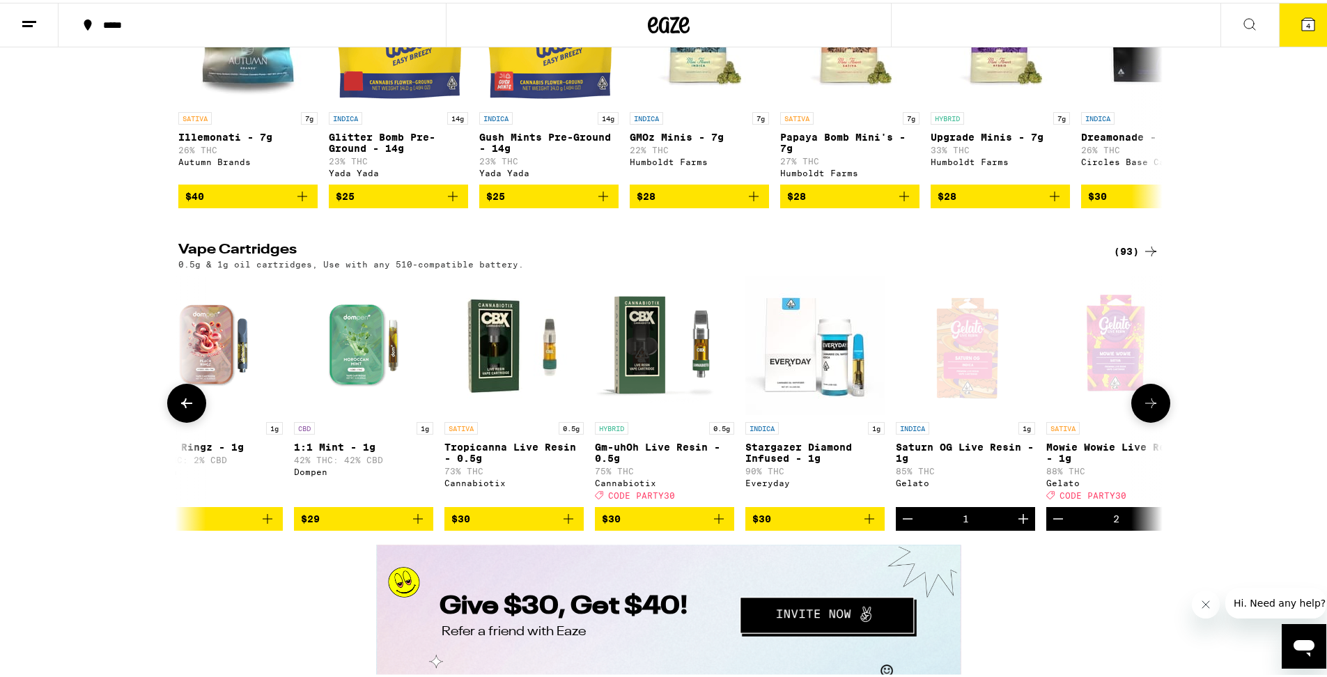
scroll to position [0, 4146]
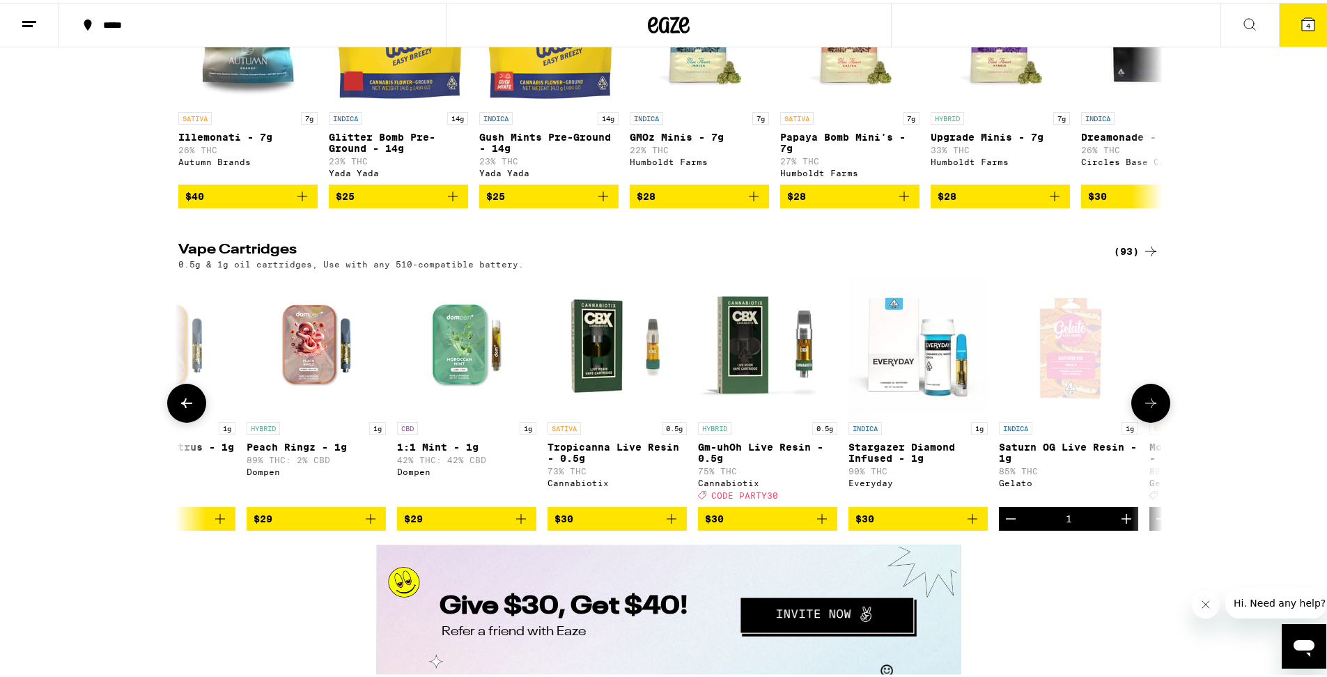
click at [1003, 525] on icon "Decrement" at bounding box center [1011, 516] width 17 height 17
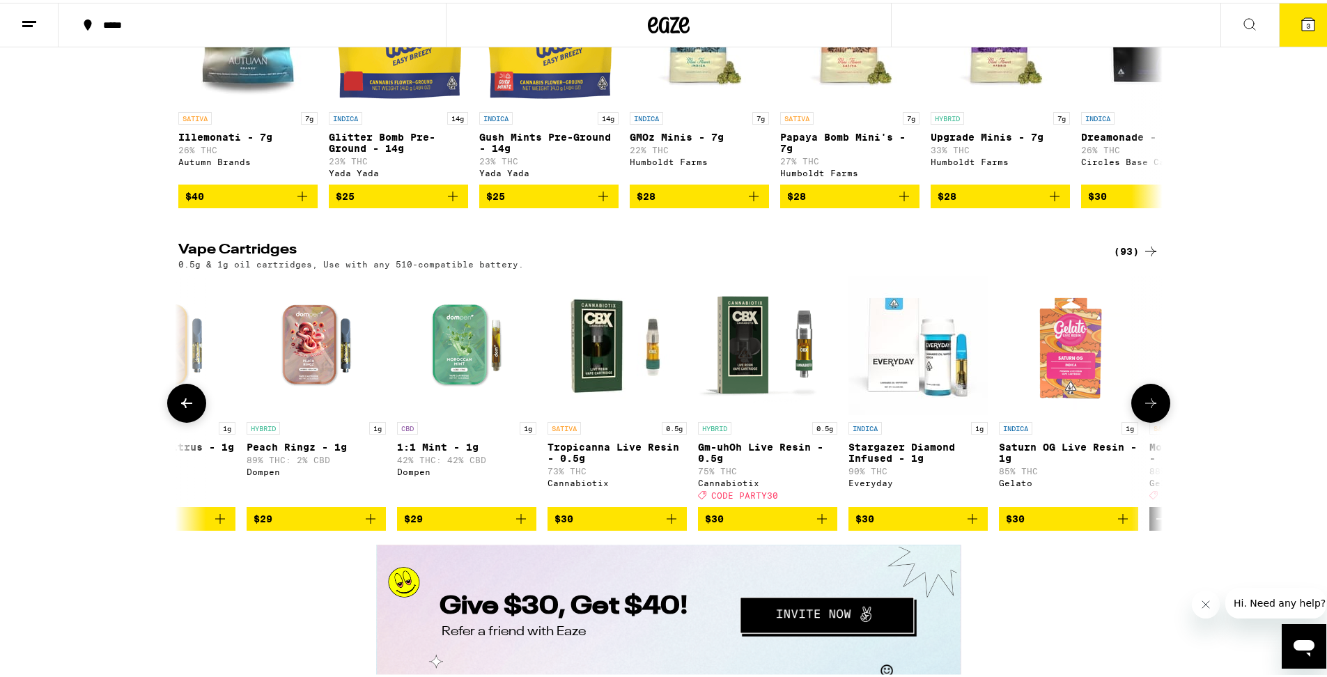
click at [1143, 409] on icon at bounding box center [1151, 400] width 17 height 17
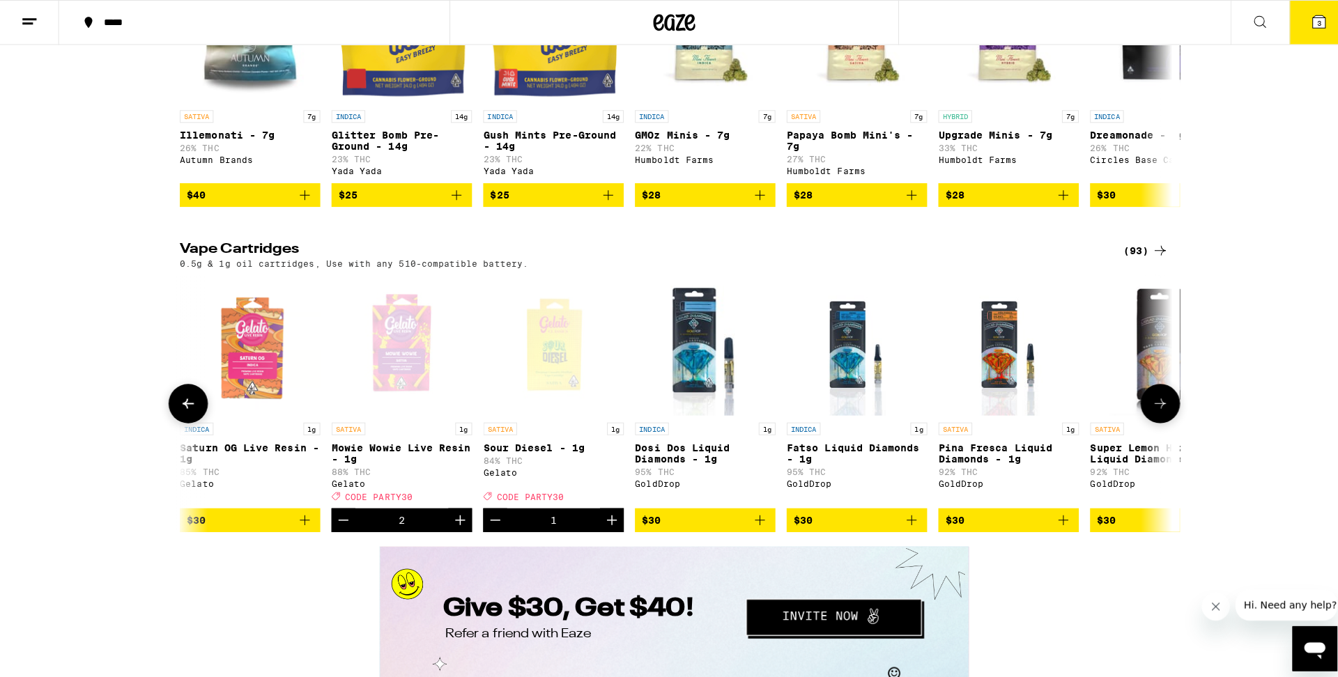
scroll to position [0, 4975]
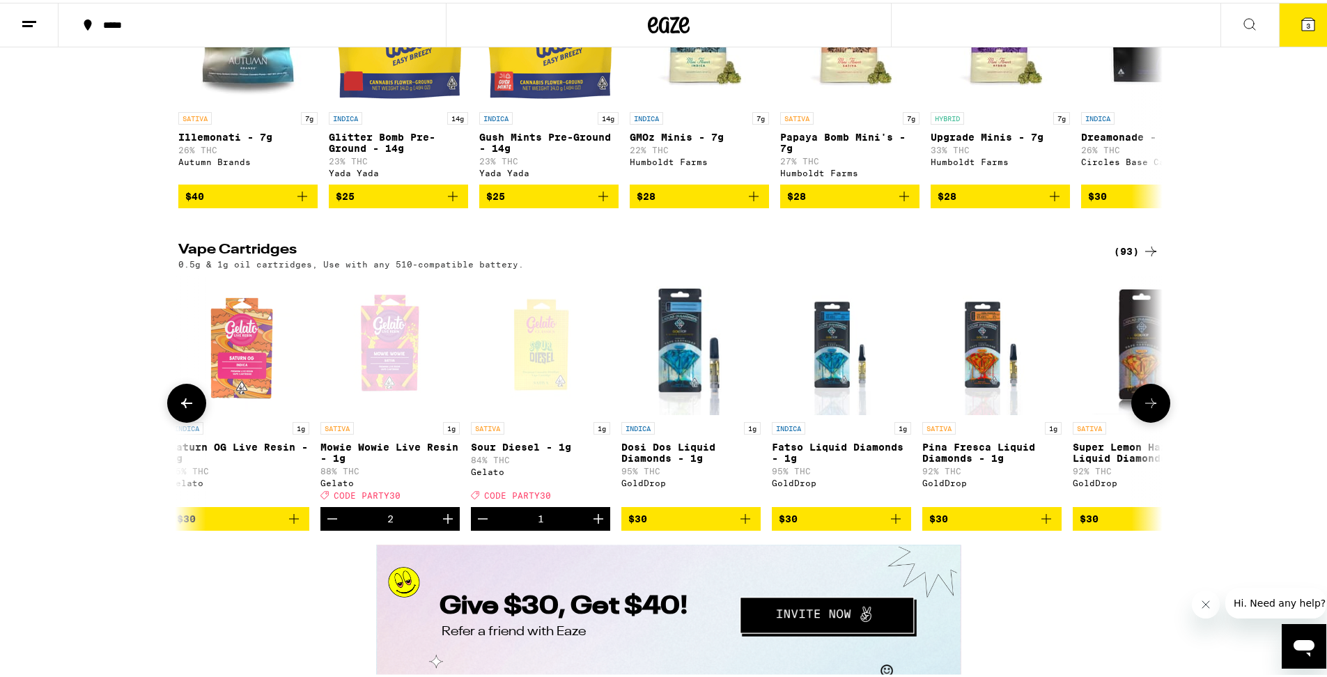
click at [594, 521] on icon "Increment" at bounding box center [599, 516] width 10 height 10
click at [1302, 15] on icon at bounding box center [1308, 21] width 13 height 13
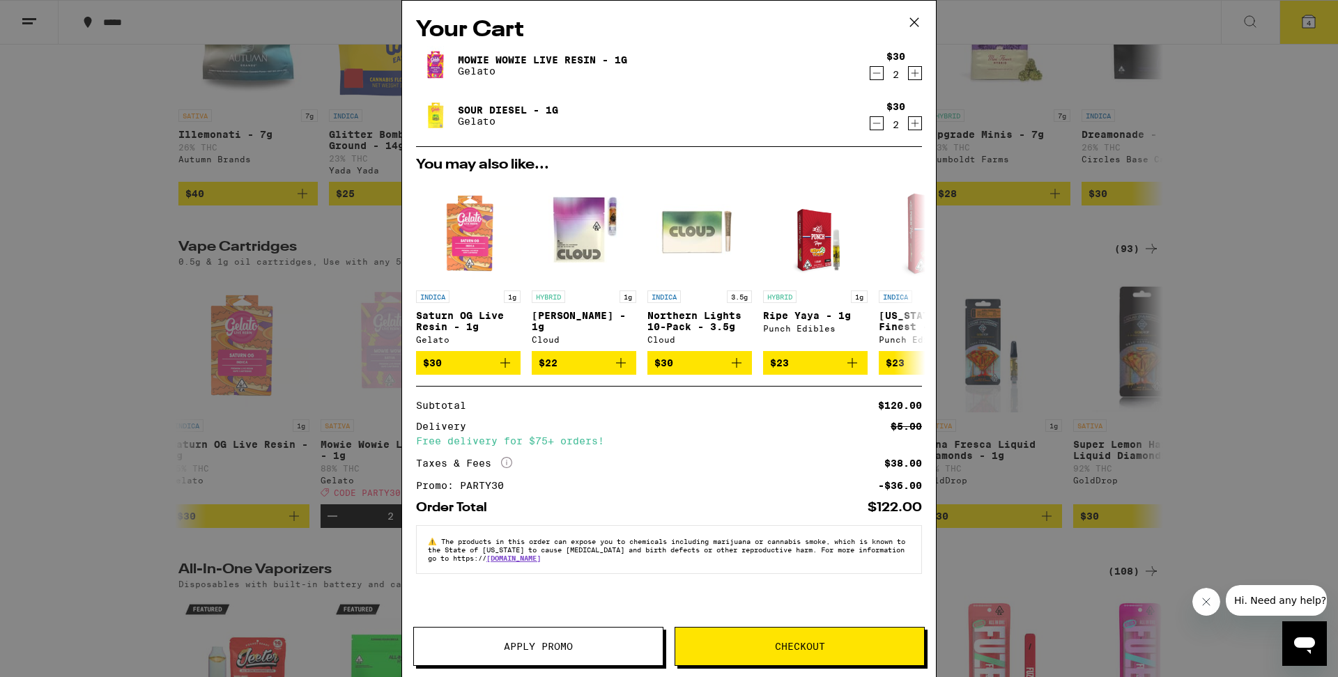
click at [686, 642] on span "Checkout" at bounding box center [799, 647] width 249 height 10
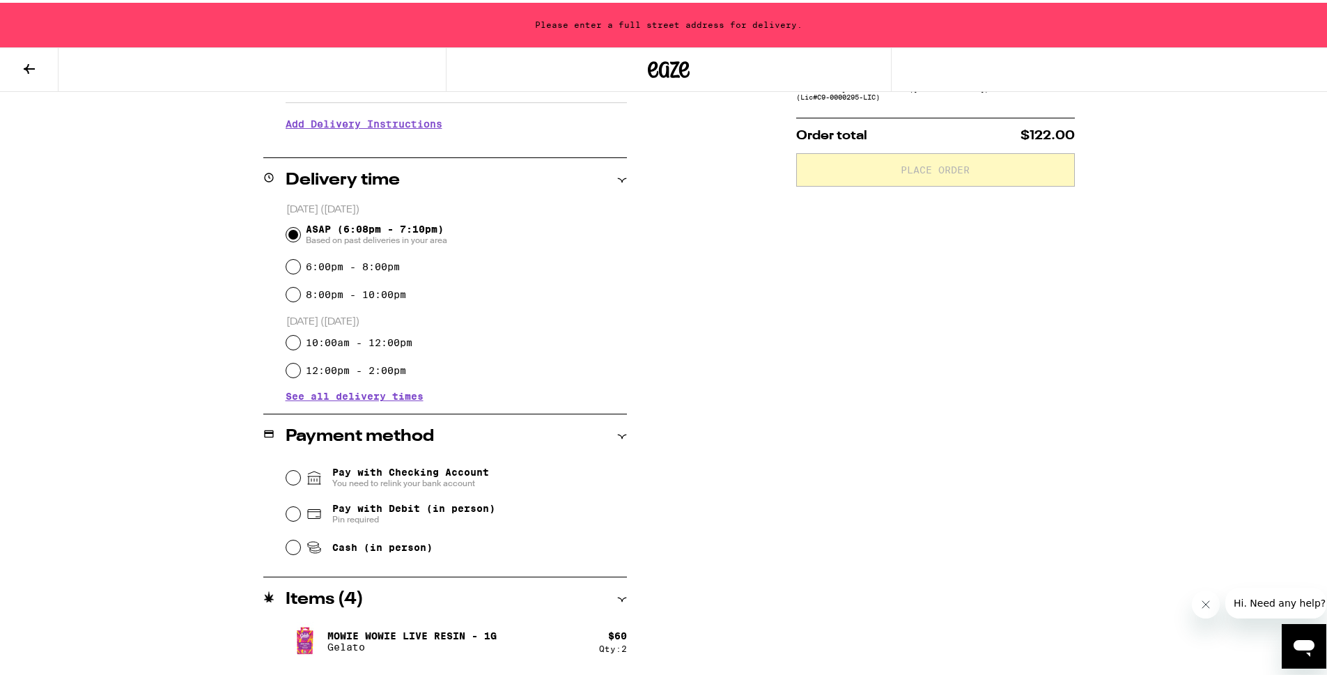
scroll to position [278, 0]
click at [428, 511] on span "Pay with Debit (in person)" at bounding box center [413, 505] width 163 height 11
click at [300, 512] on input "Pay with Debit (in person) Pin required" at bounding box center [293, 511] width 14 height 14
radio input "true"
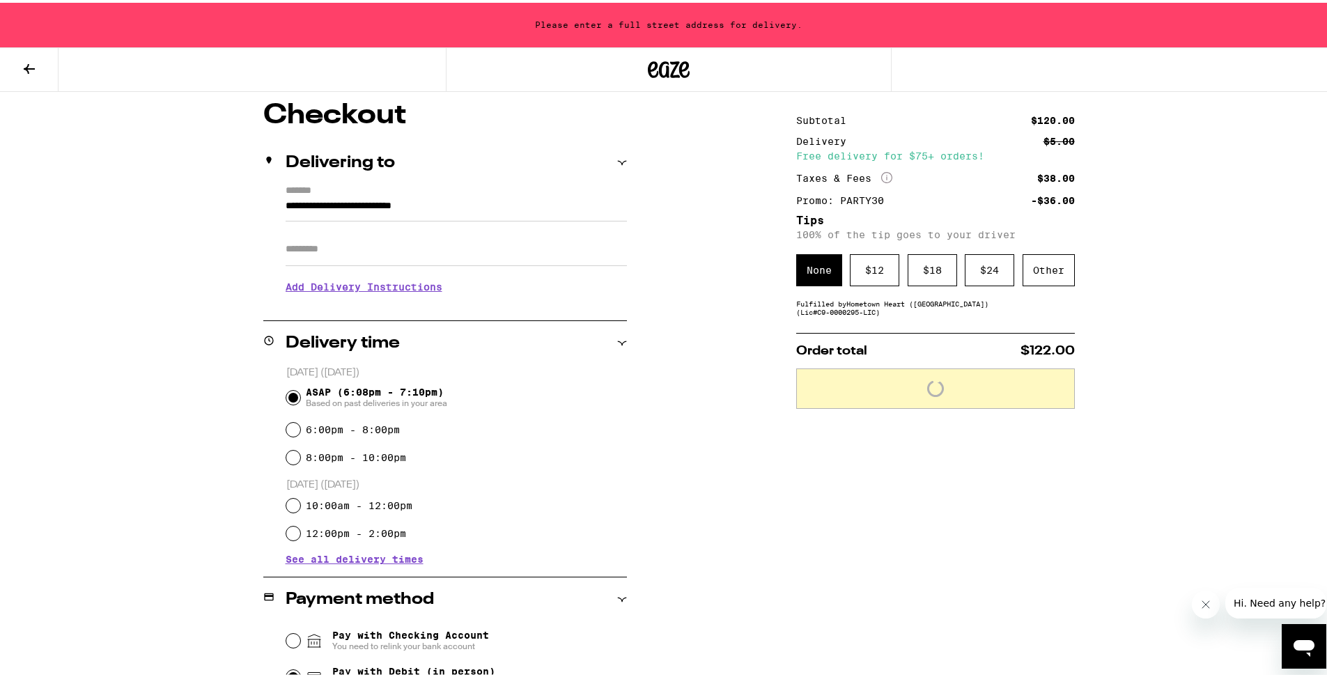
scroll to position [108, 0]
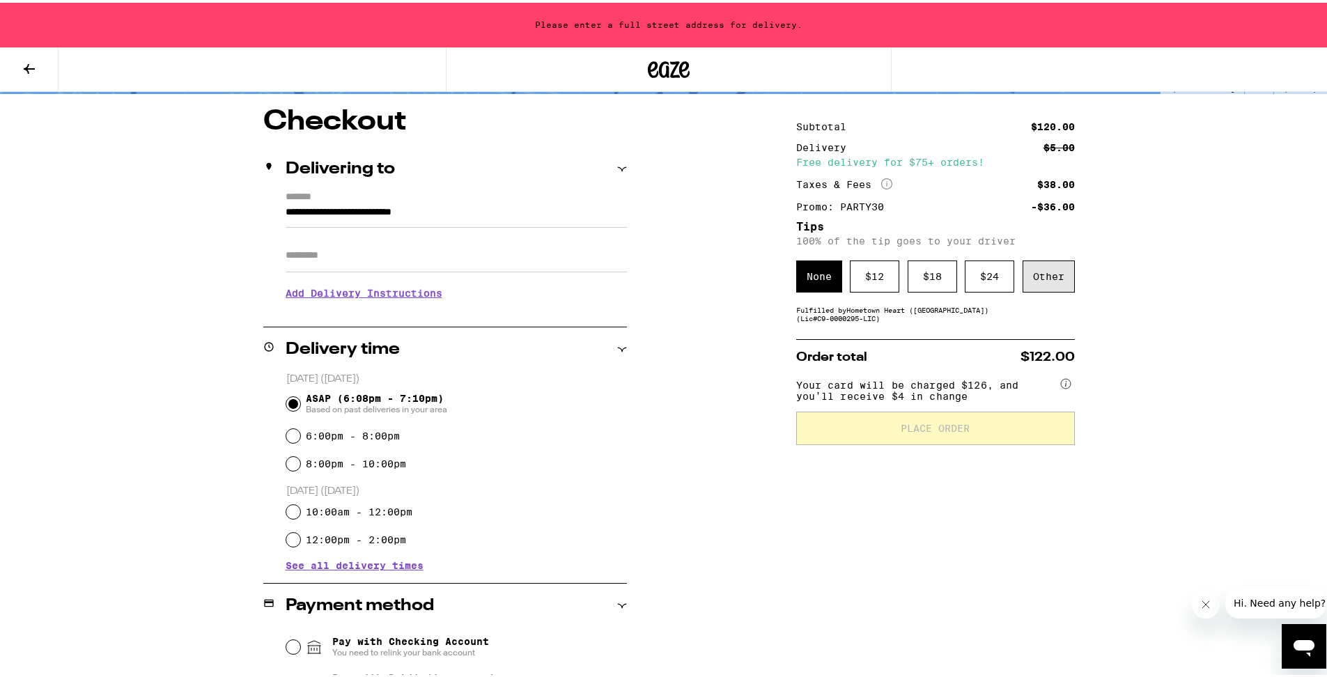
click at [1042, 284] on div "Other" at bounding box center [1049, 274] width 52 height 32
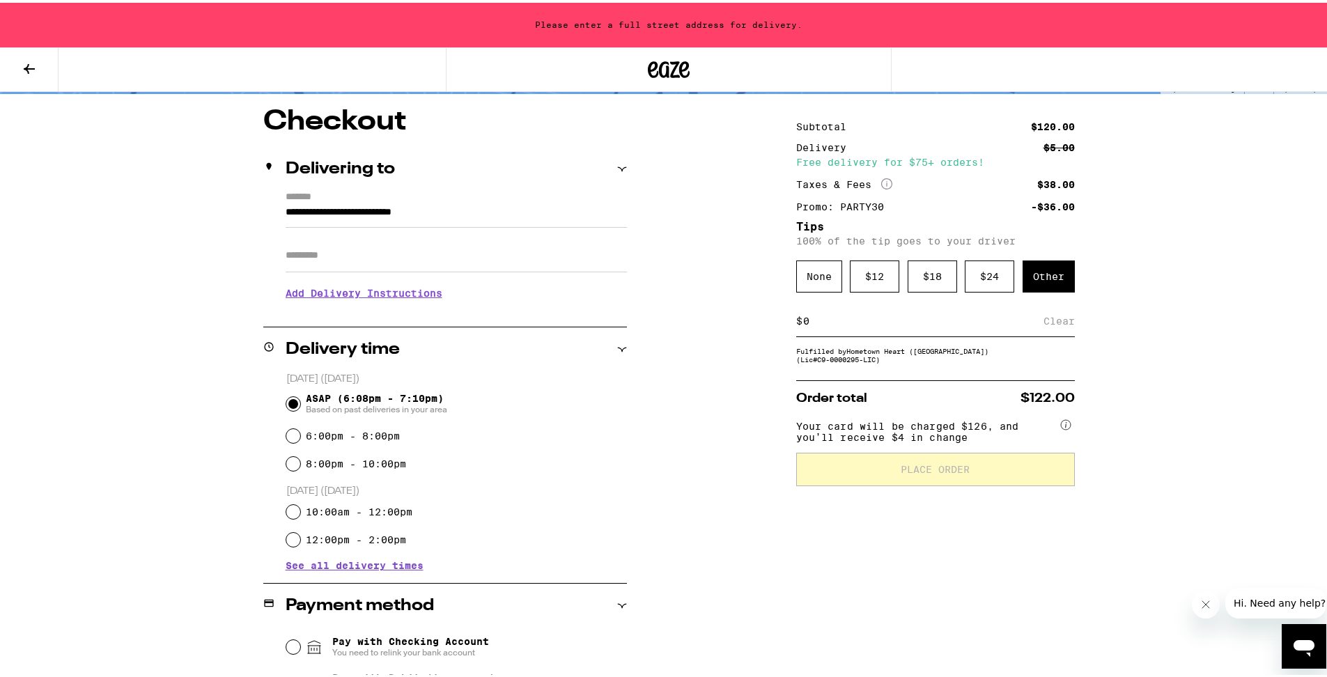
click at [906, 332] on div "$ Clear" at bounding box center [935, 318] width 279 height 31
click at [906, 325] on input at bounding box center [923, 318] width 241 height 13
type input "3"
click at [1058, 323] on div "Save" at bounding box center [1062, 318] width 25 height 31
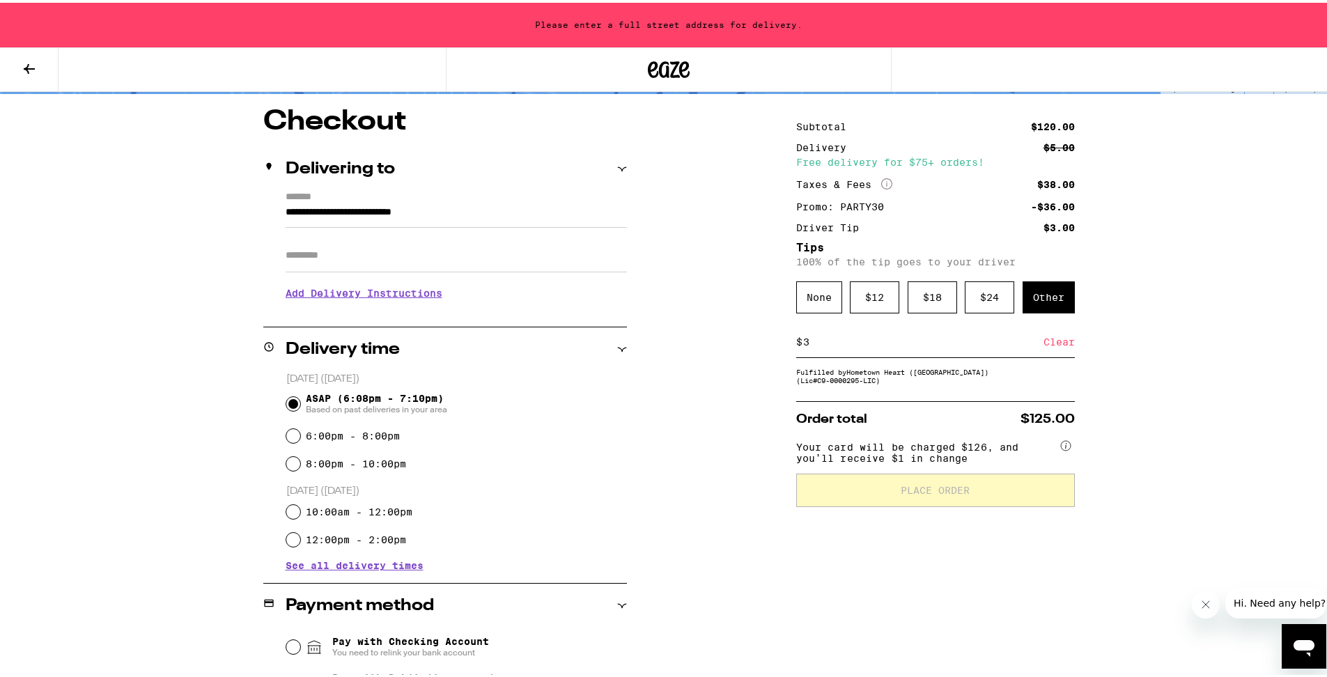
click at [1047, 347] on div "Clear" at bounding box center [1059, 339] width 31 height 31
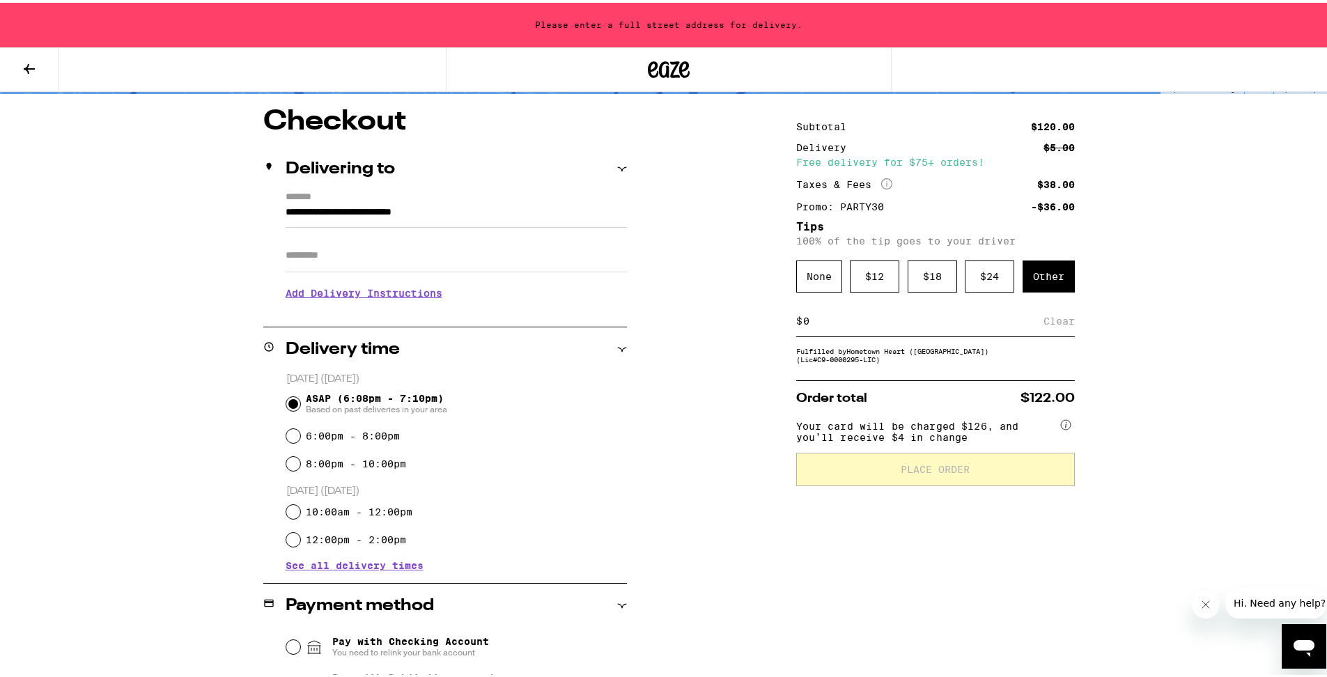
click at [831, 325] on input at bounding box center [923, 318] width 241 height 13
type input "3"
click at [1143, 376] on div "**********" at bounding box center [668, 497] width 1003 height 785
click at [1060, 317] on div "Save" at bounding box center [1062, 318] width 25 height 31
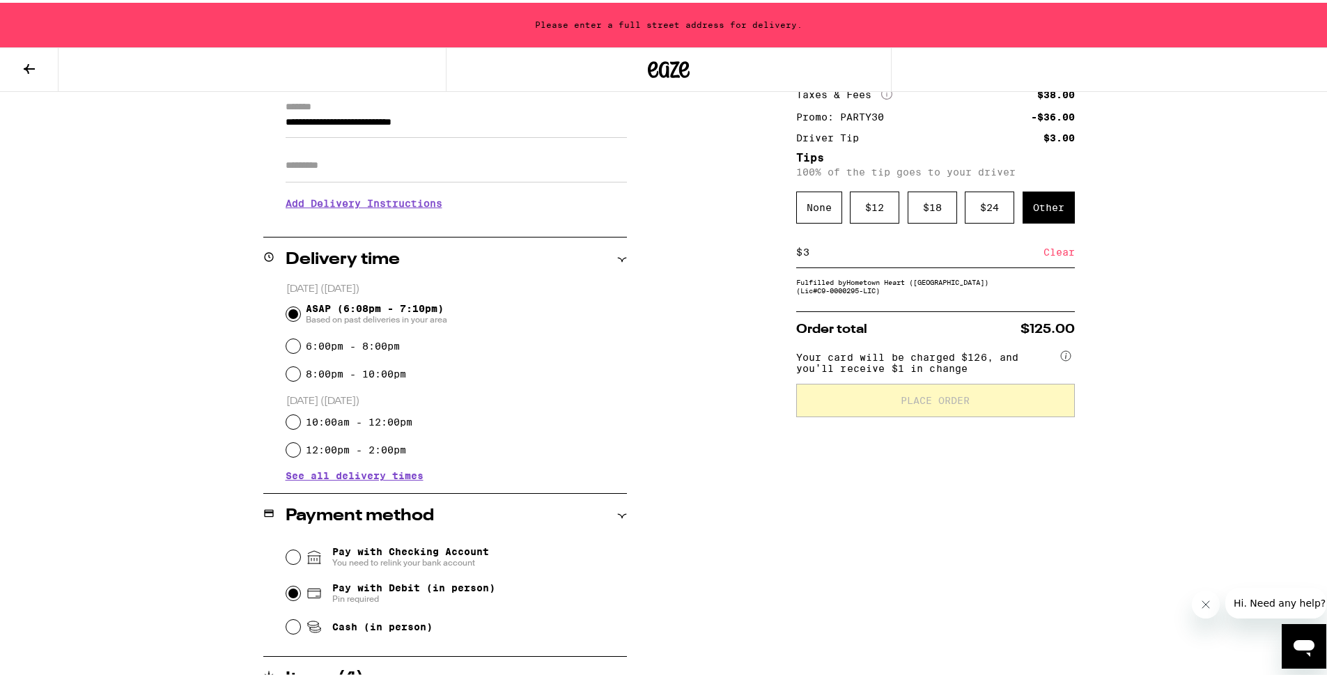
scroll to position [0, 0]
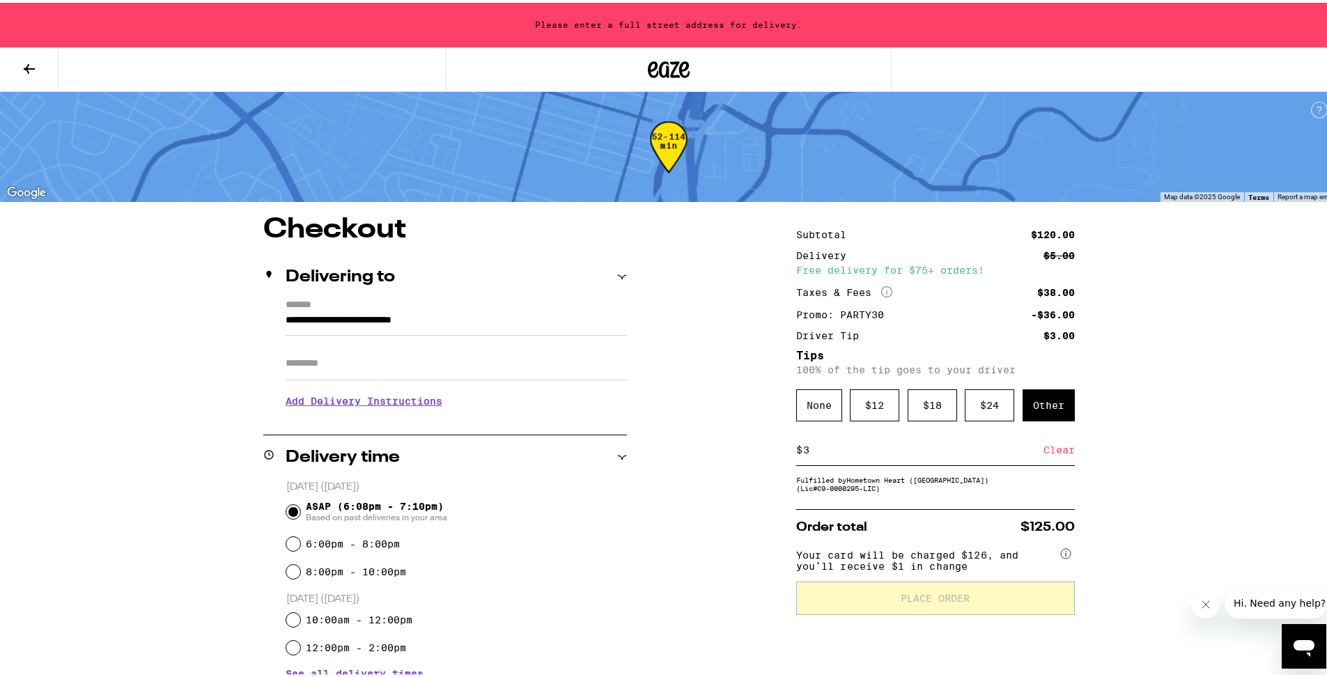
click at [312, 317] on input "**********" at bounding box center [456, 321] width 341 height 24
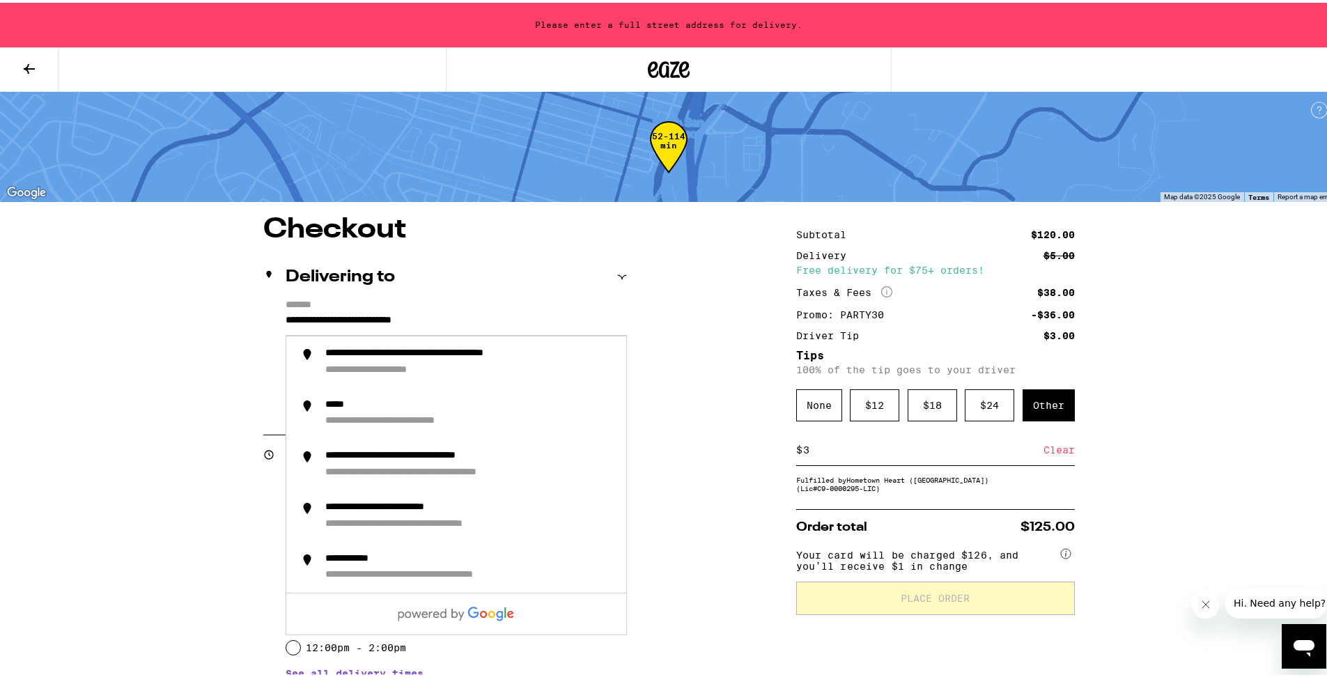
click at [478, 318] on input "**********" at bounding box center [456, 321] width 341 height 24
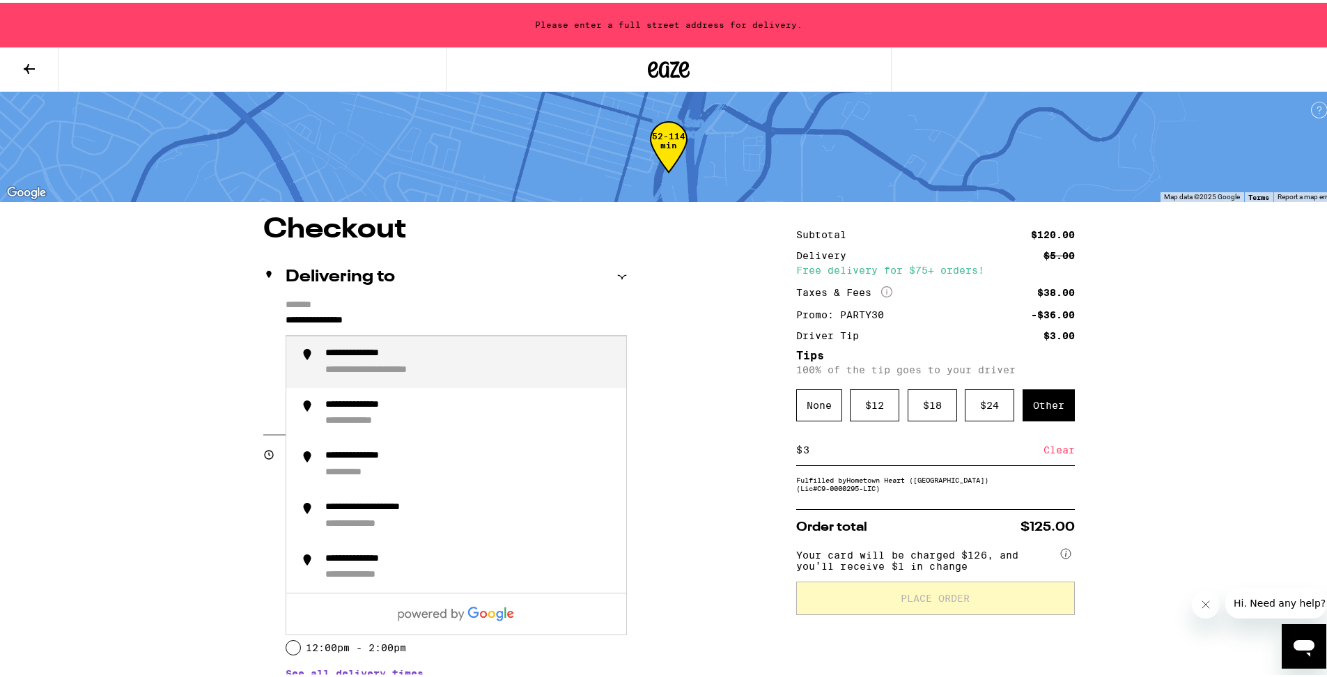
click at [461, 363] on div "**********" at bounding box center [397, 368] width 145 height 13
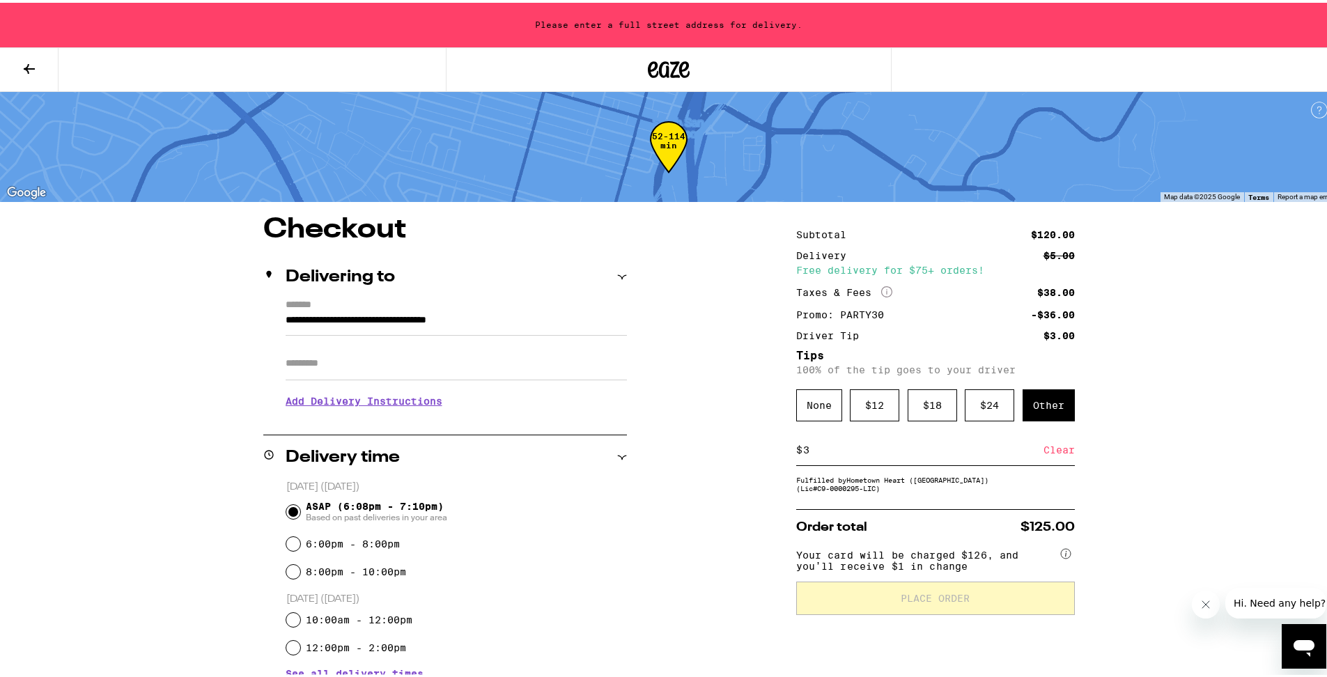
type input "**********"
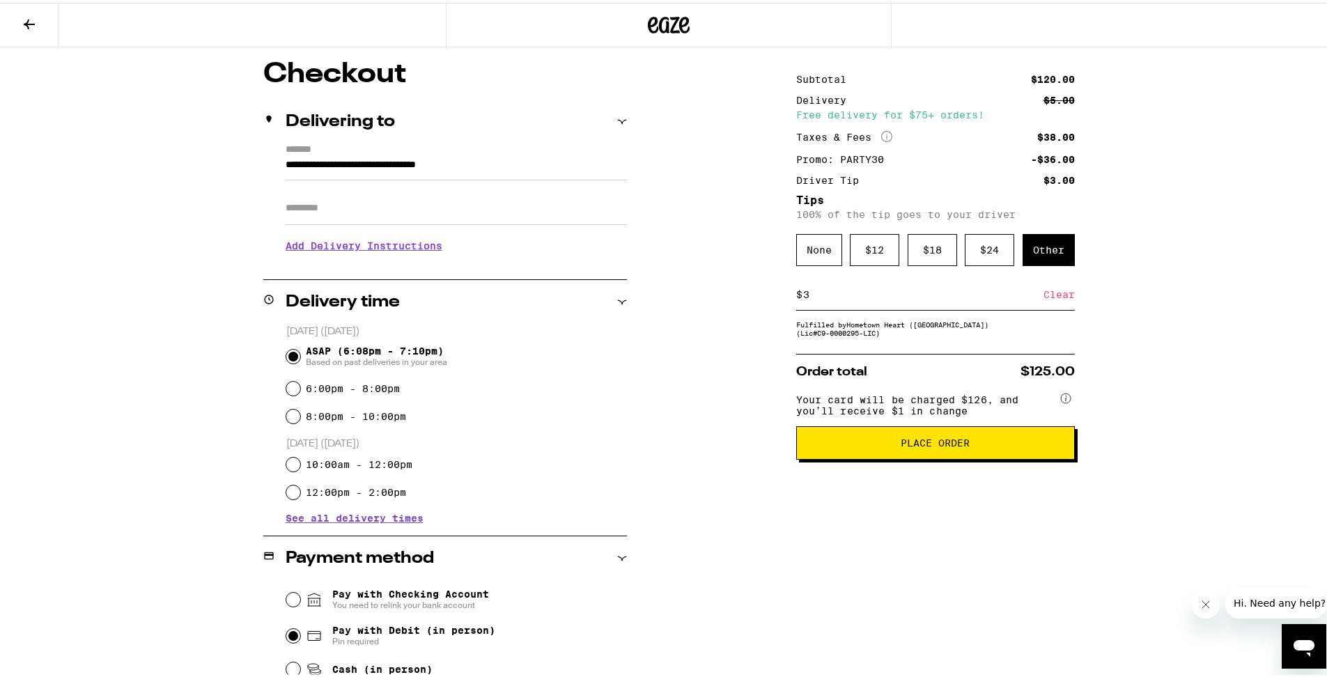
scroll to position [110, 0]
click at [869, 446] on span "Place Order" at bounding box center [935, 441] width 255 height 10
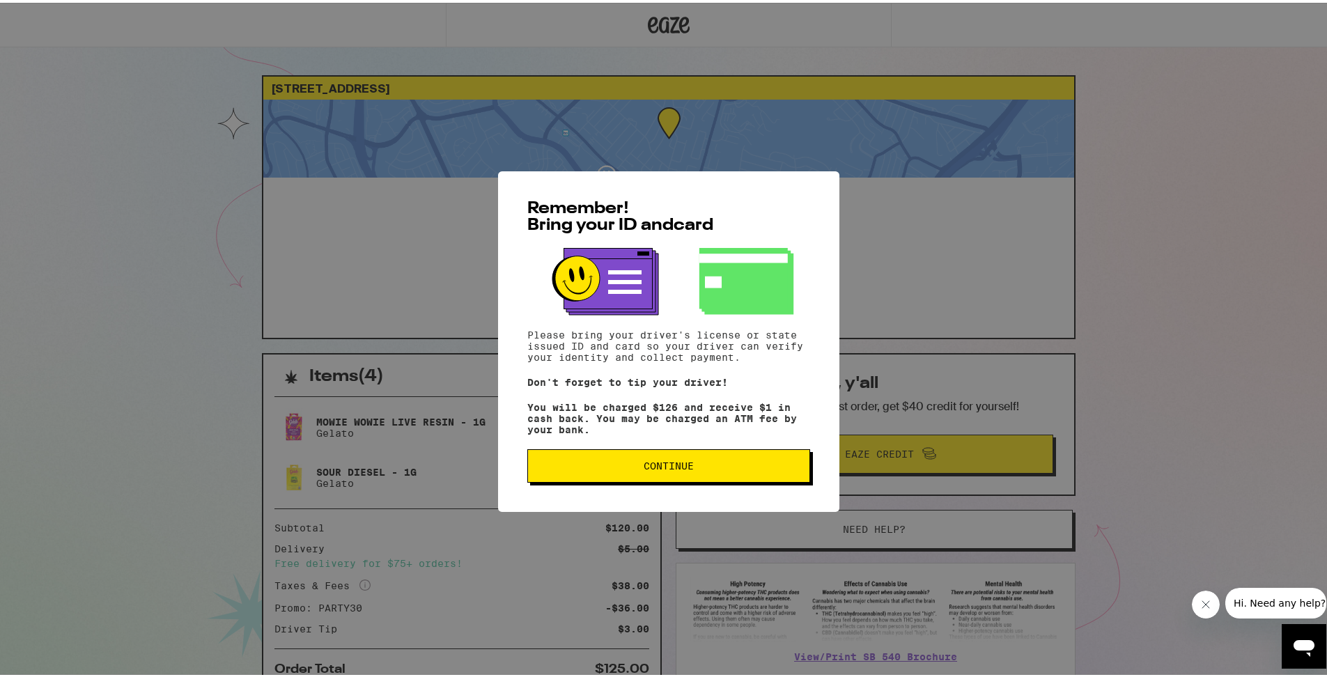
click at [622, 466] on span "Continue" at bounding box center [668, 463] width 259 height 10
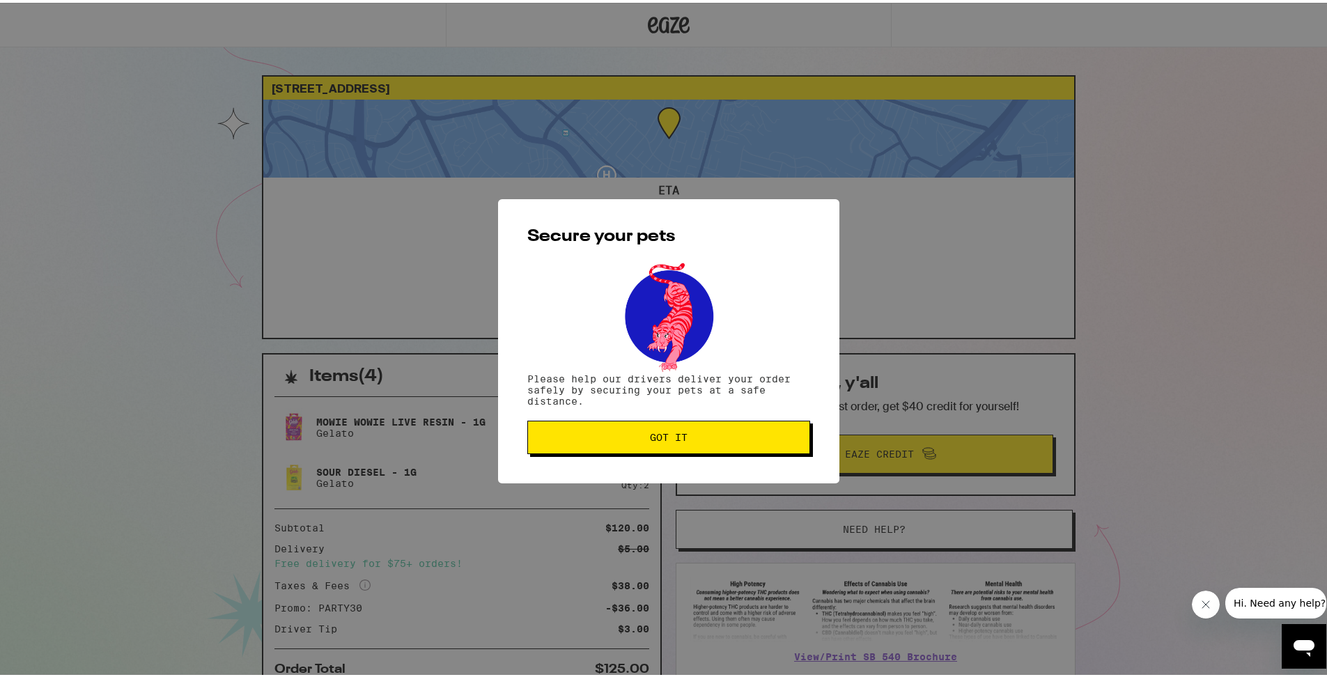
click at [641, 436] on span "Got it" at bounding box center [668, 435] width 259 height 10
